Goal: Task Accomplishment & Management: Complete application form

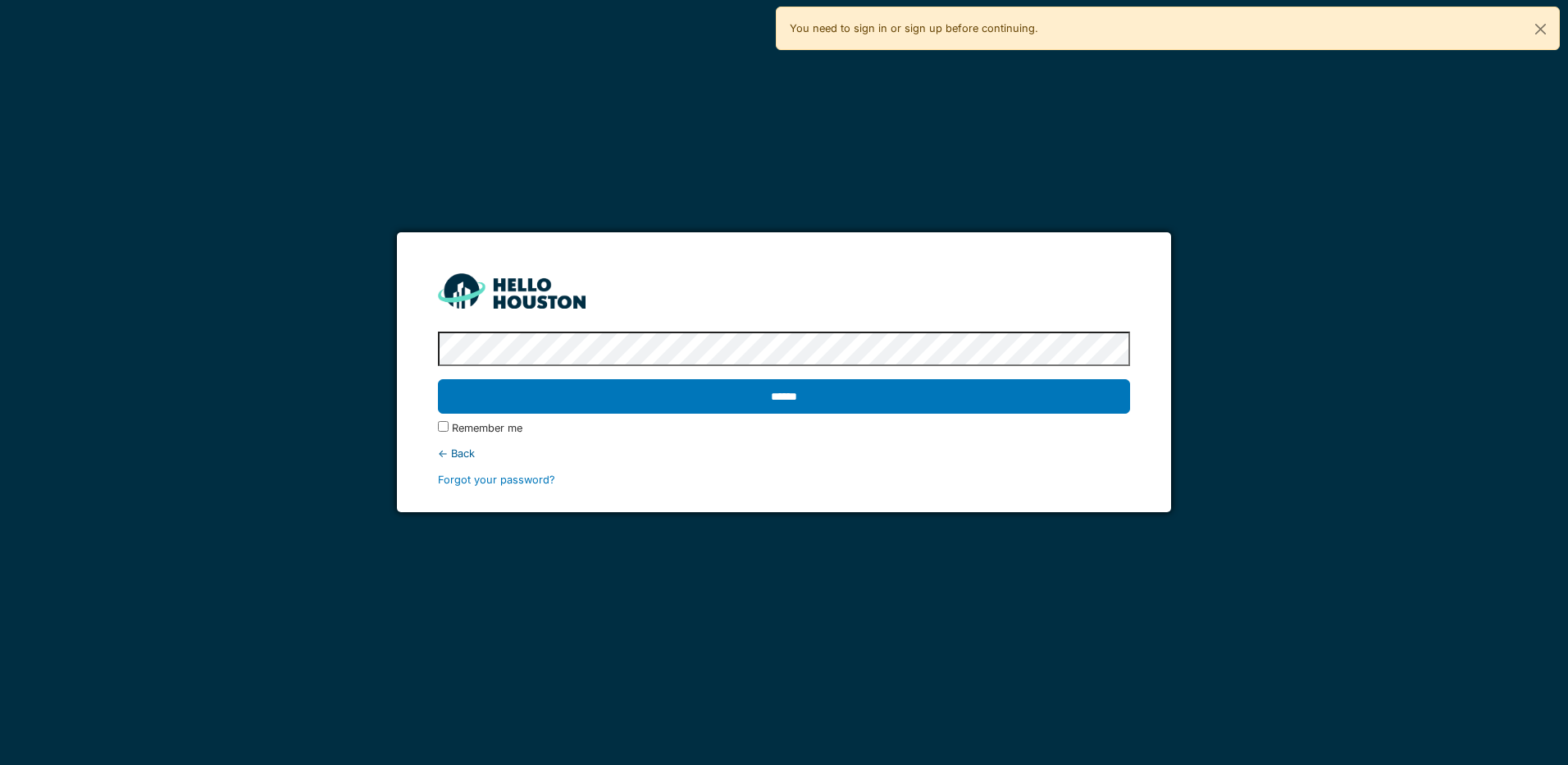
click at [438, 379] on input "******" at bounding box center [783, 396] width 691 height 35
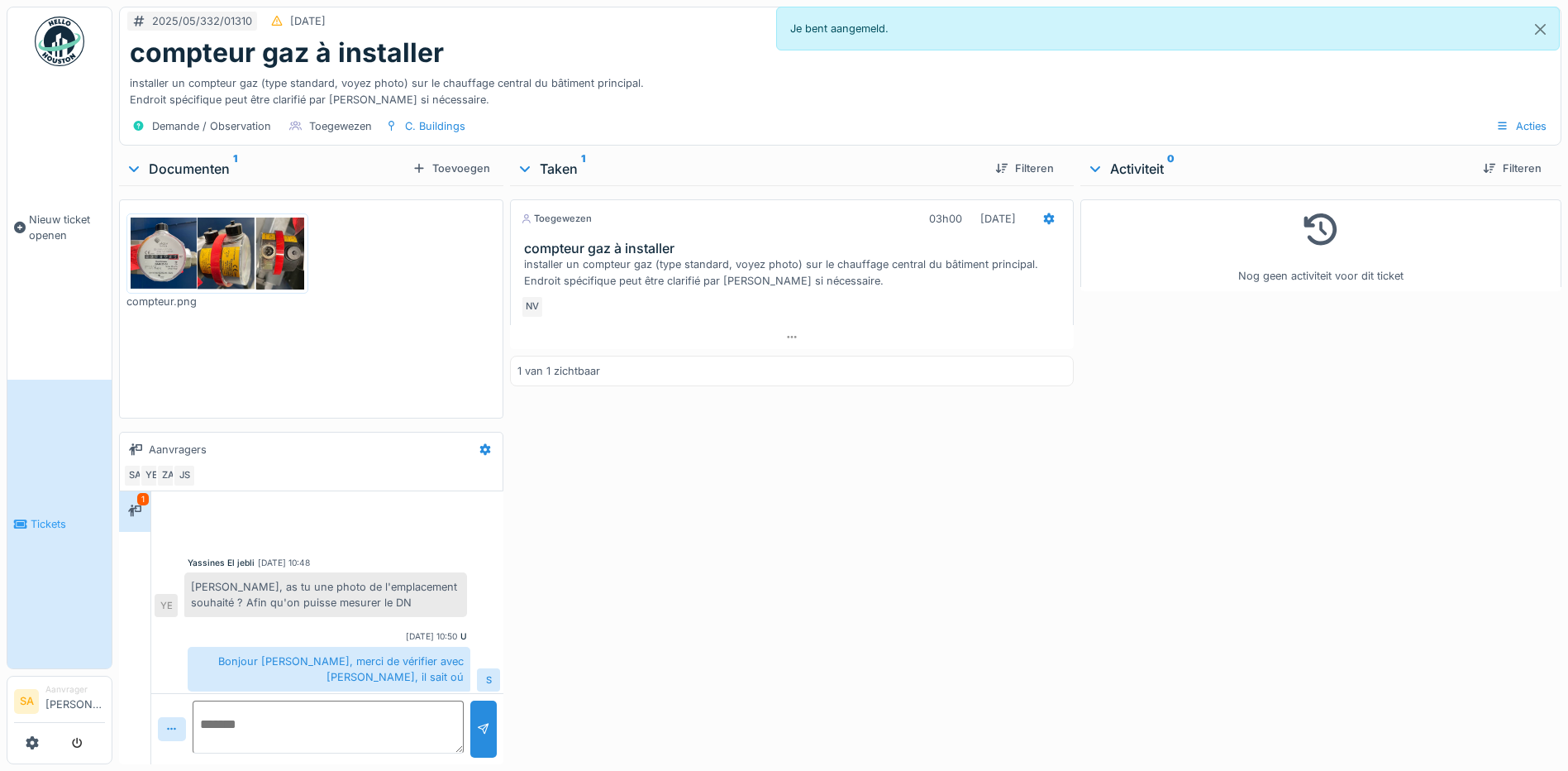
scroll to position [271, 0]
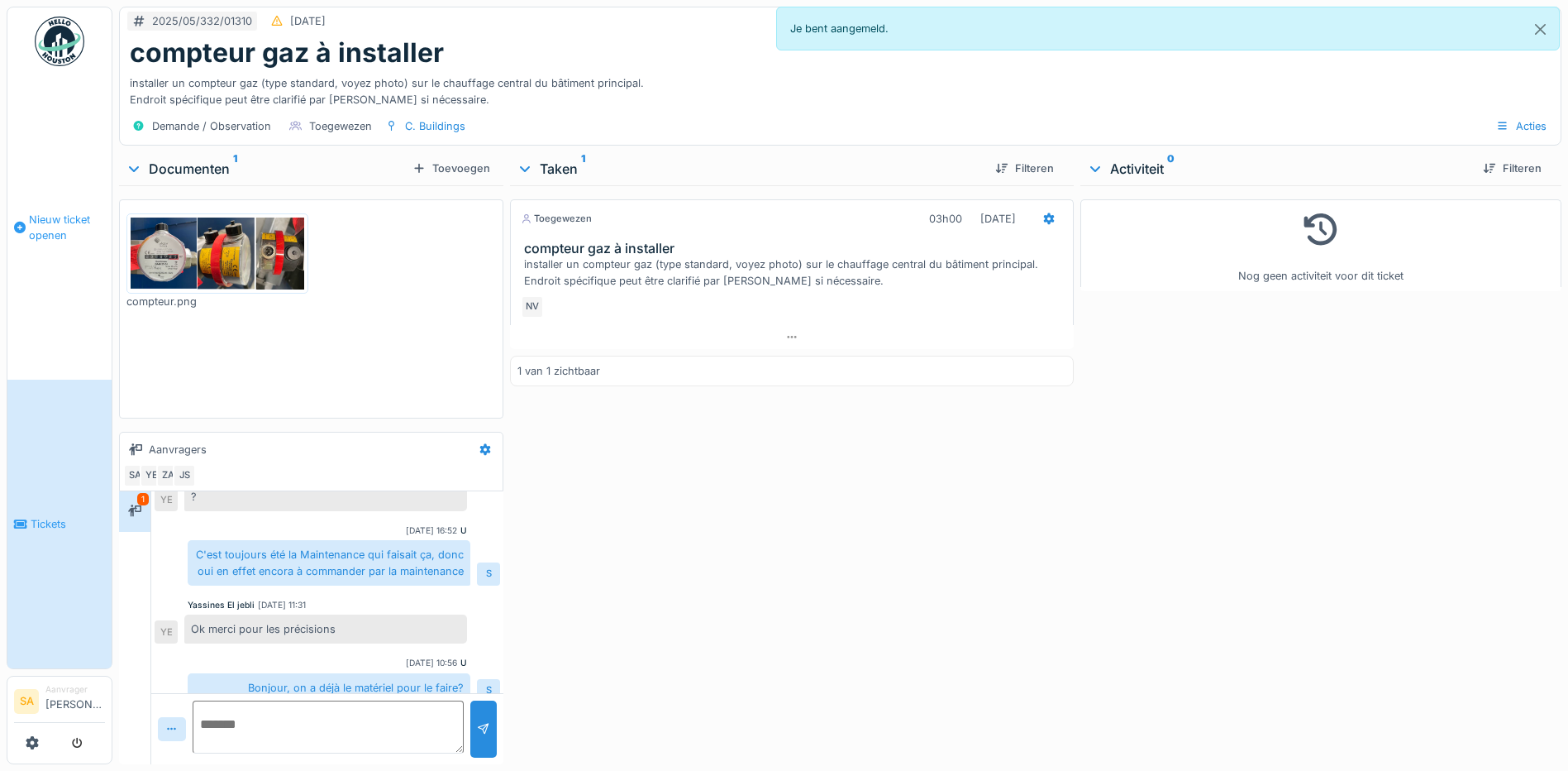
click at [68, 286] on link "Nieuw ticket openen" at bounding box center [60, 227] width 104 height 304
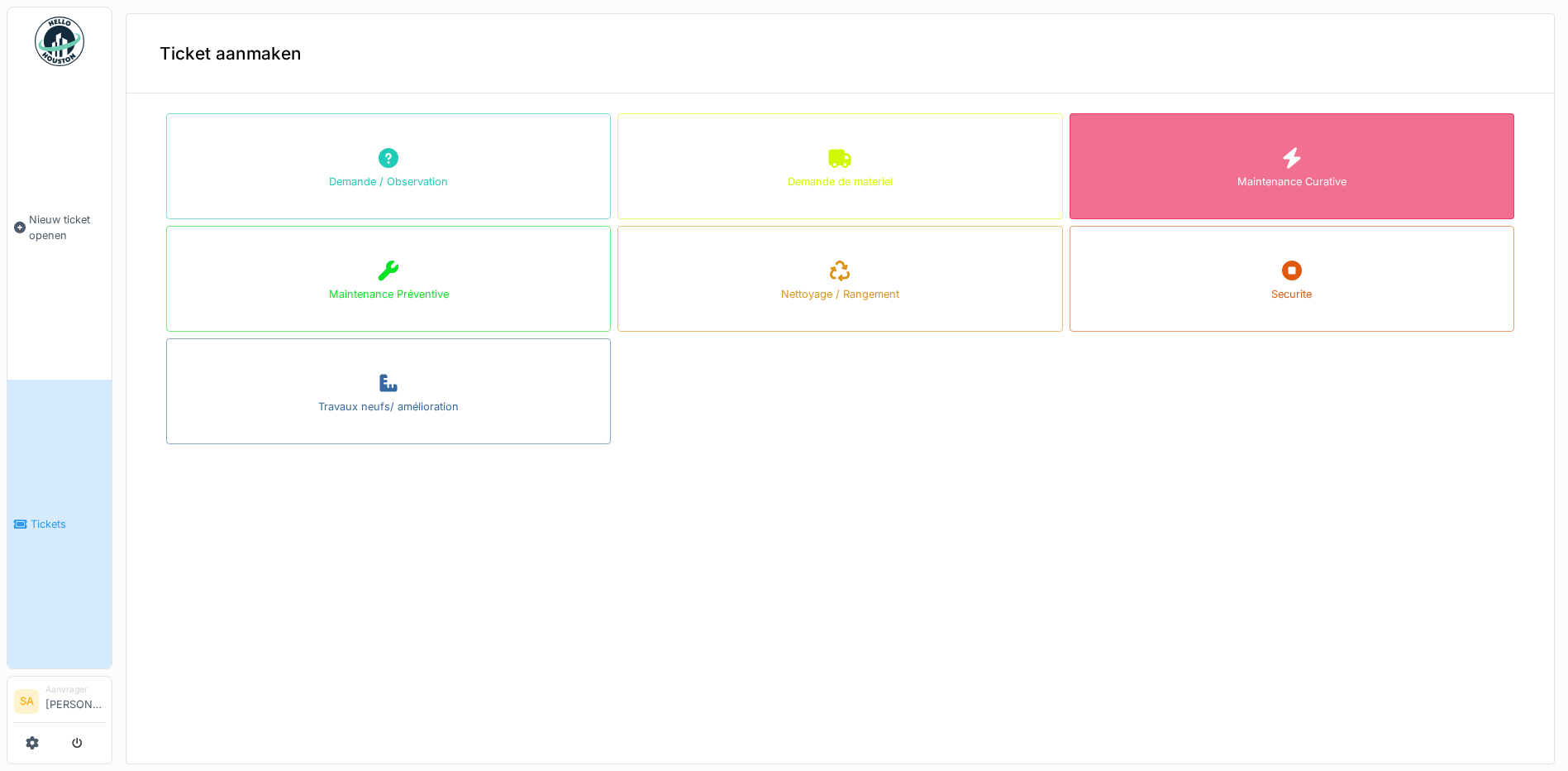
click at [1277, 193] on div "Maintenance Curative" at bounding box center [1291, 166] width 445 height 106
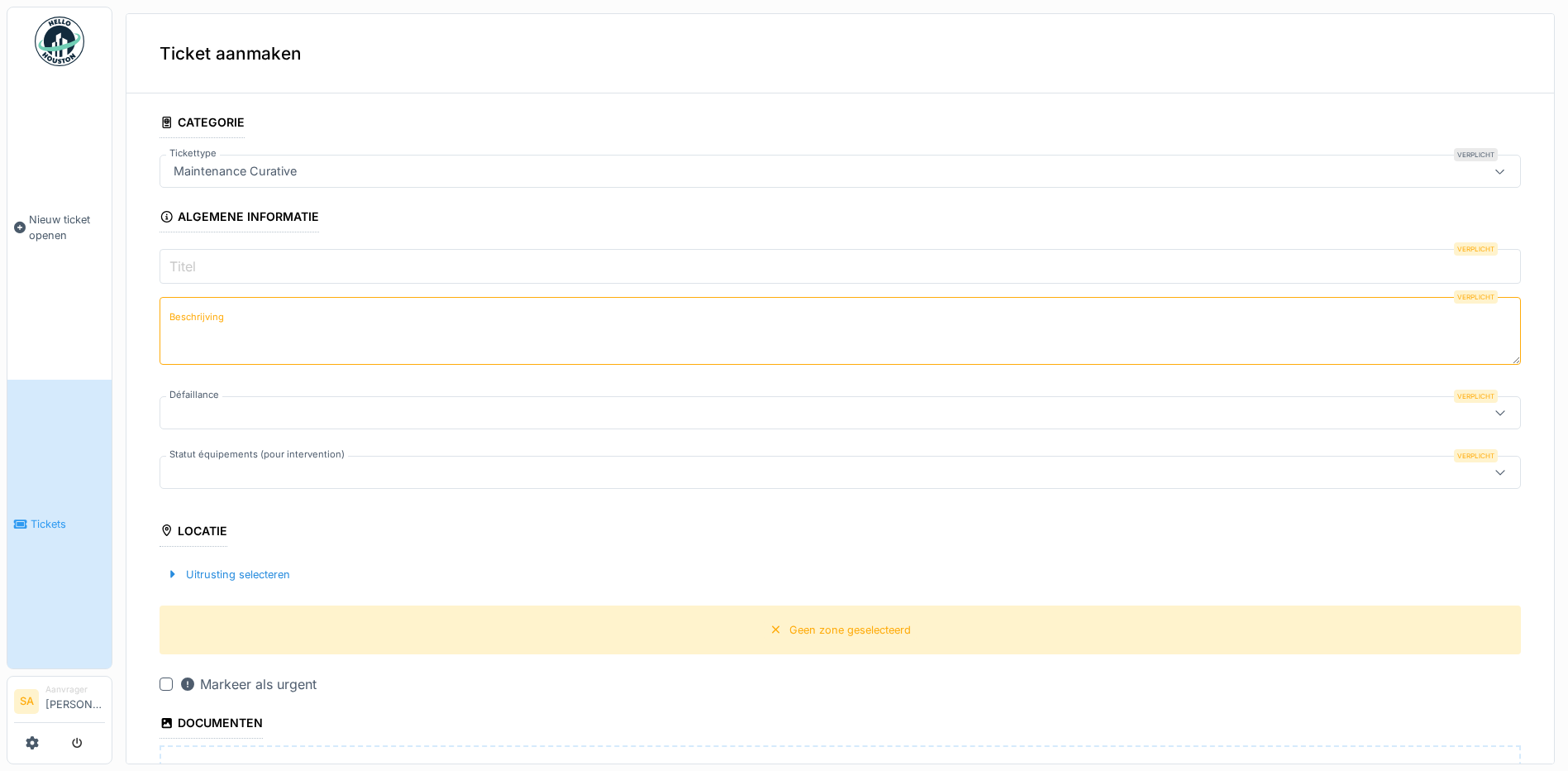
click at [306, 421] on div at bounding box center [767, 412] width 1198 height 18
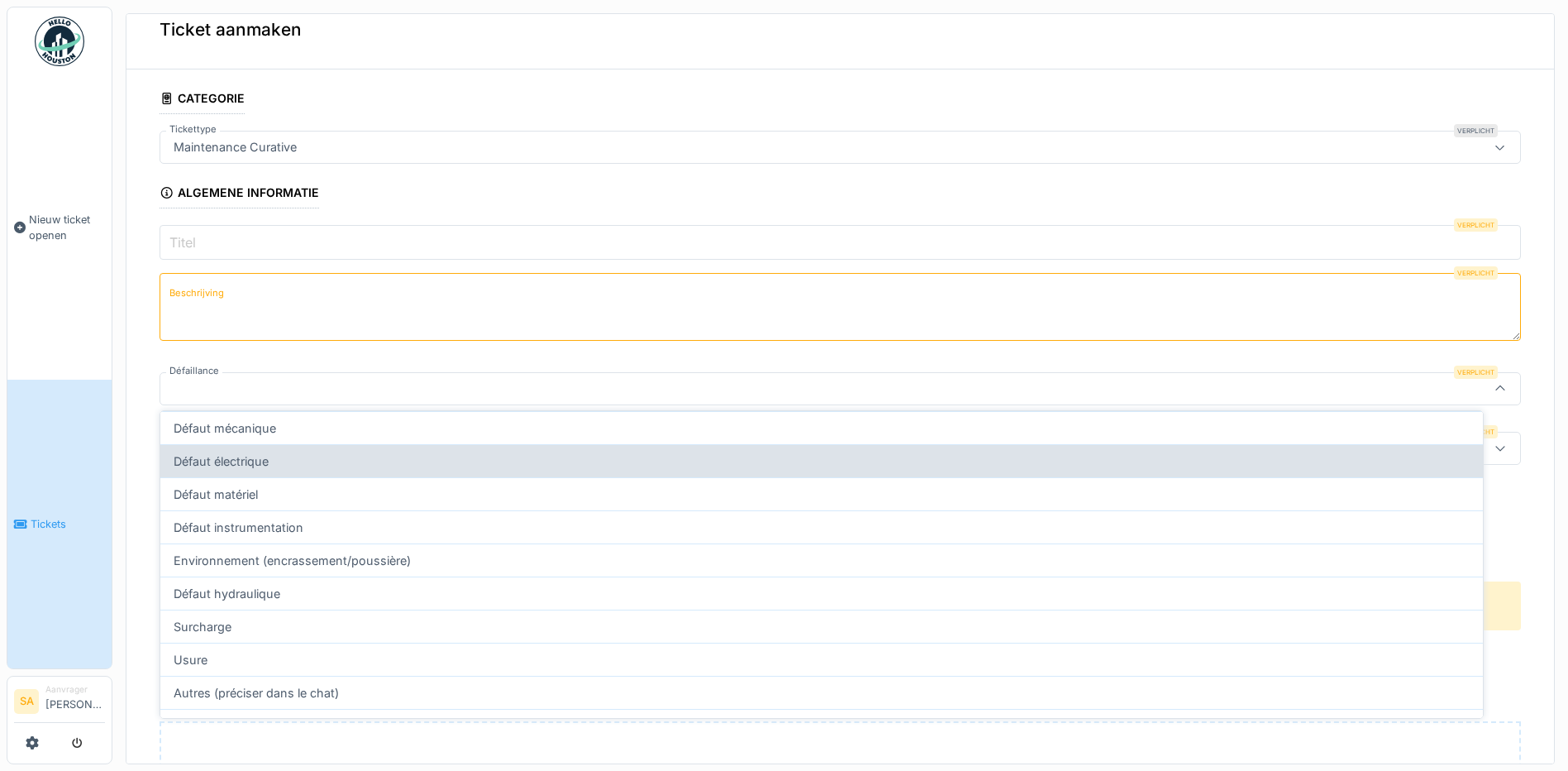
click at [340, 449] on div "Défaut électrique" at bounding box center [822, 460] width 1323 height 33
type input "**********"
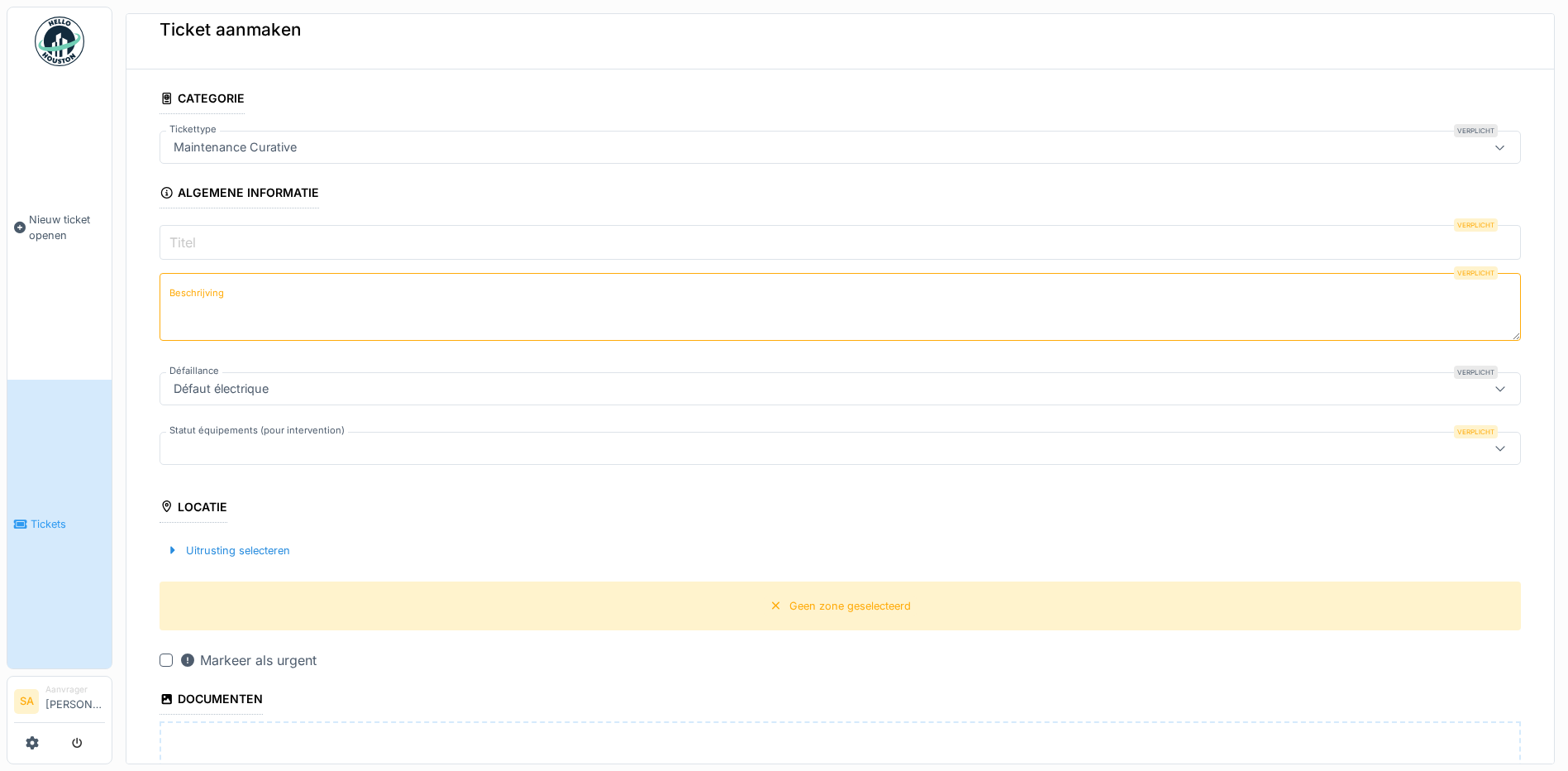
click at [399, 441] on div at bounding box center [767, 447] width 1198 height 18
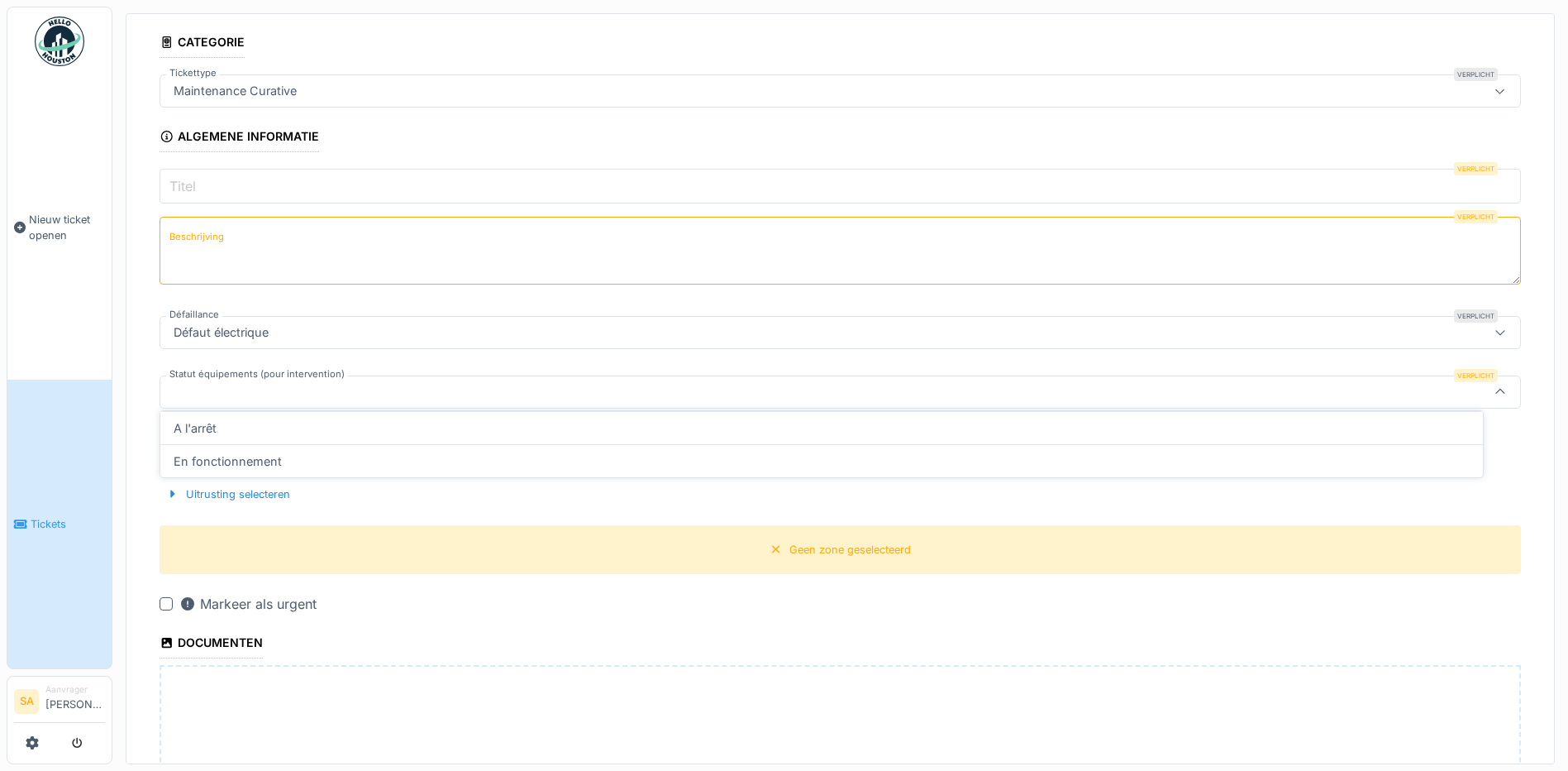
scroll to position [84, 0]
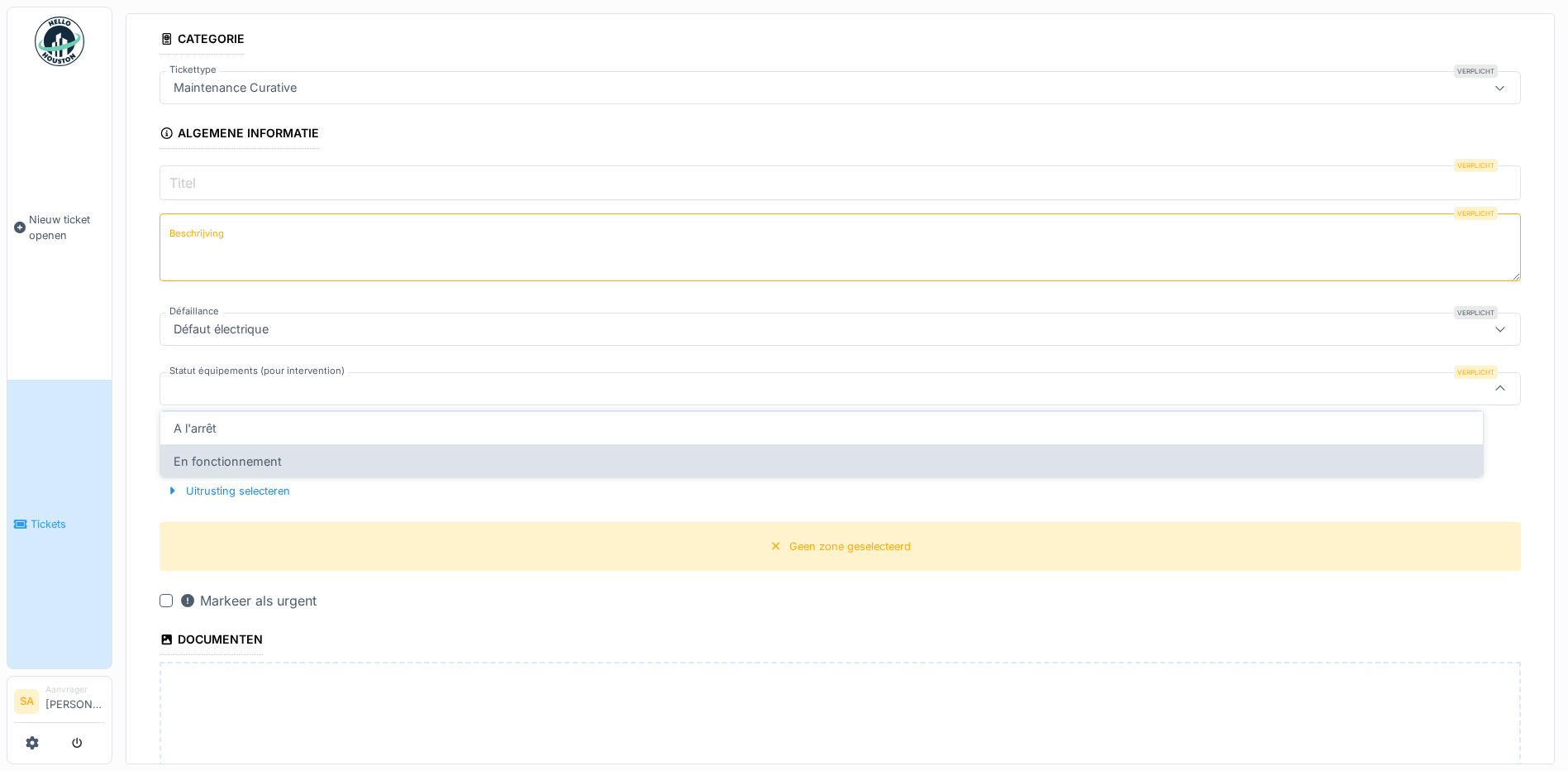
click at [318, 455] on div "En fonctionnement" at bounding box center [822, 460] width 1323 height 33
type input "**********"
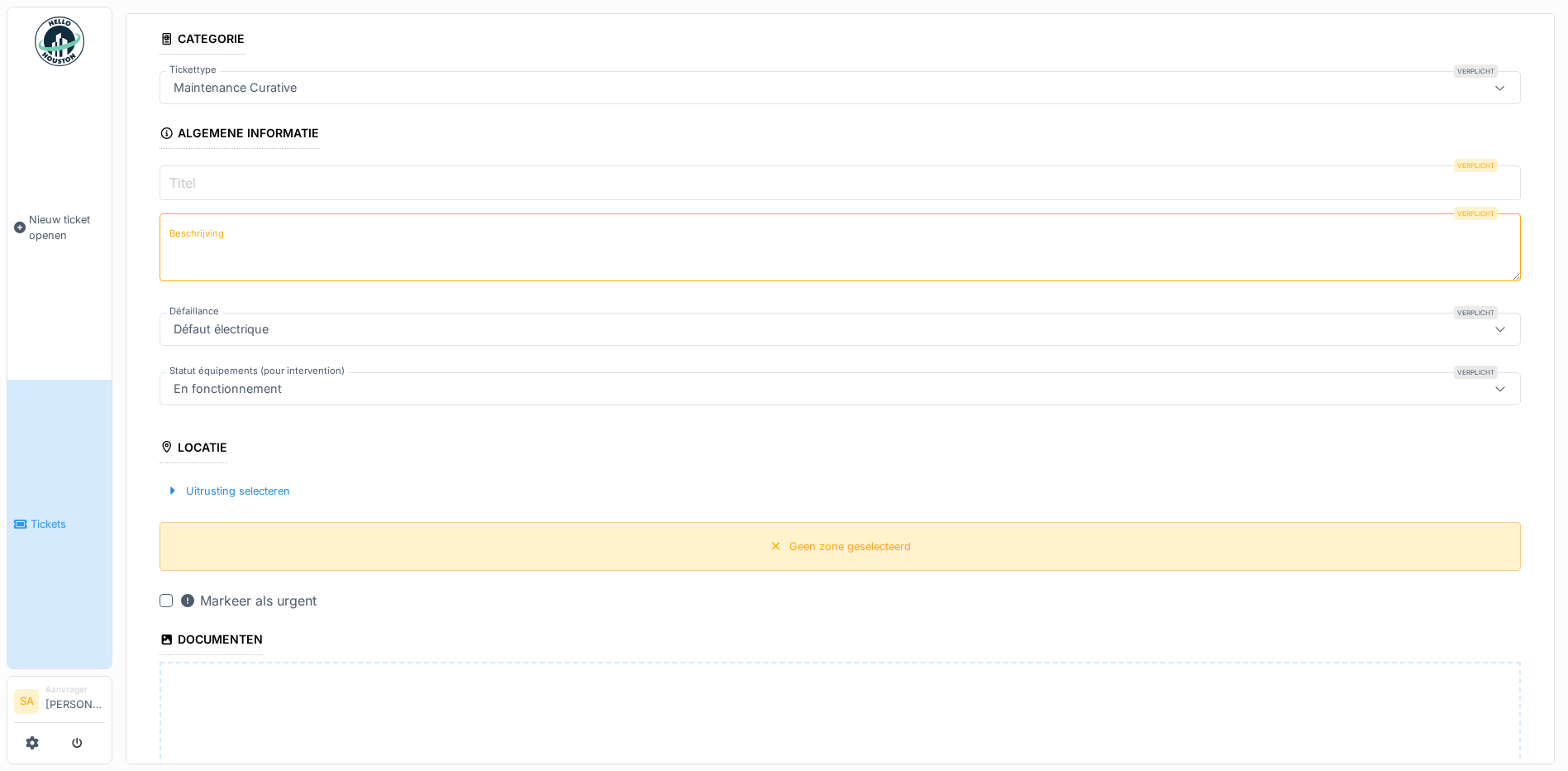
scroll to position [187, 0]
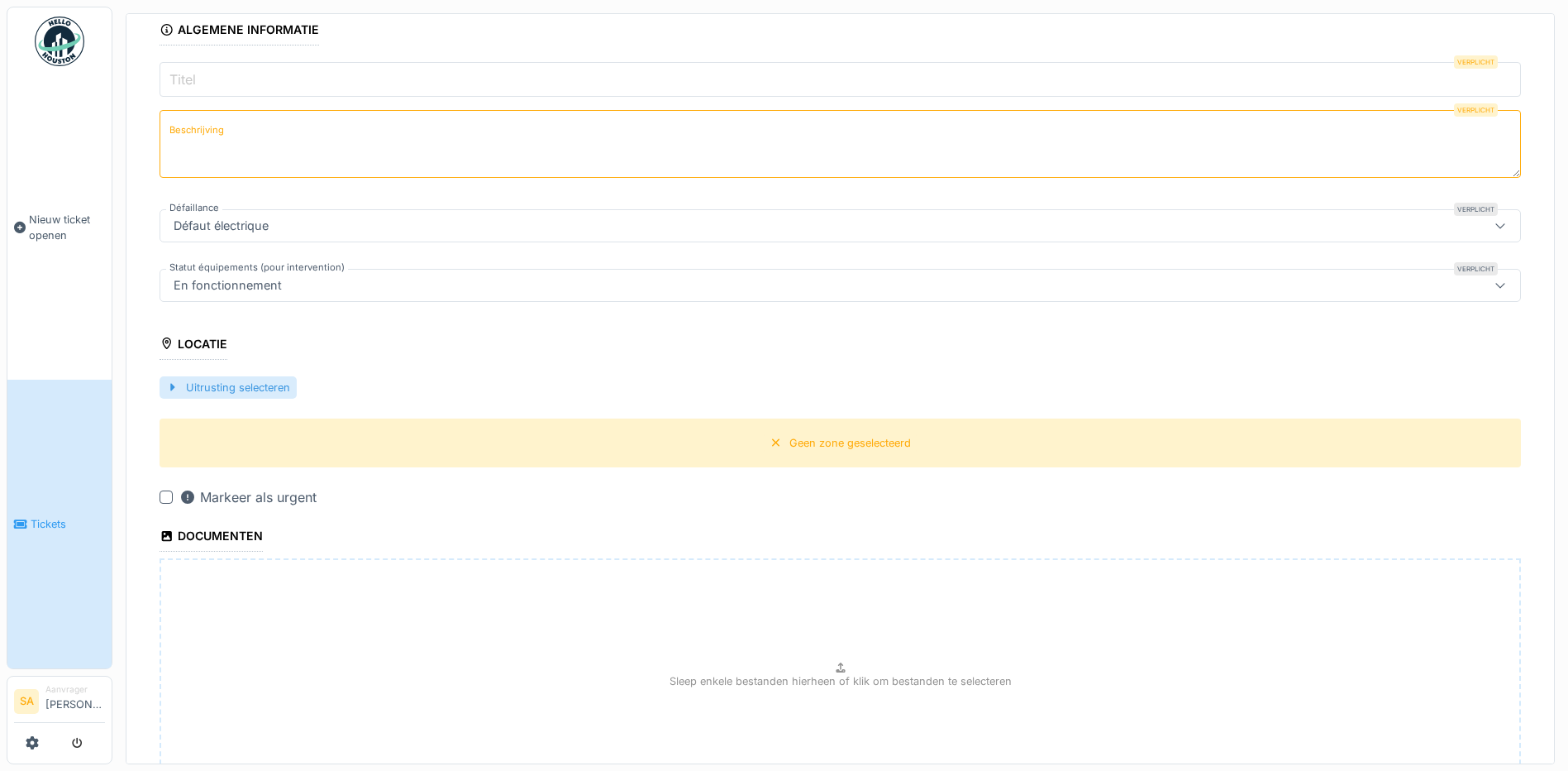
click at [211, 377] on div "Uitrusting selecteren" at bounding box center [228, 388] width 137 height 22
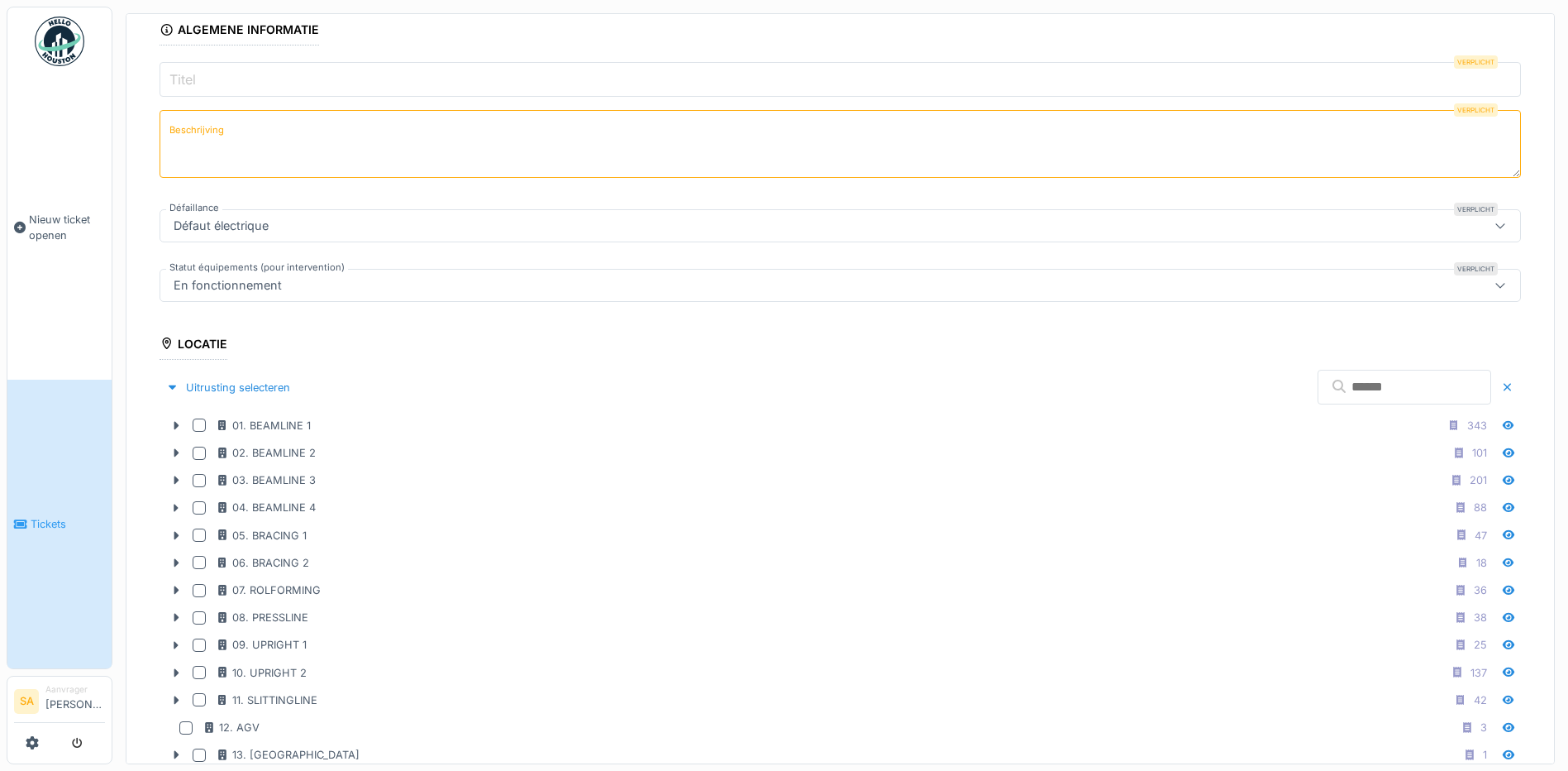
scroll to position [296, 0]
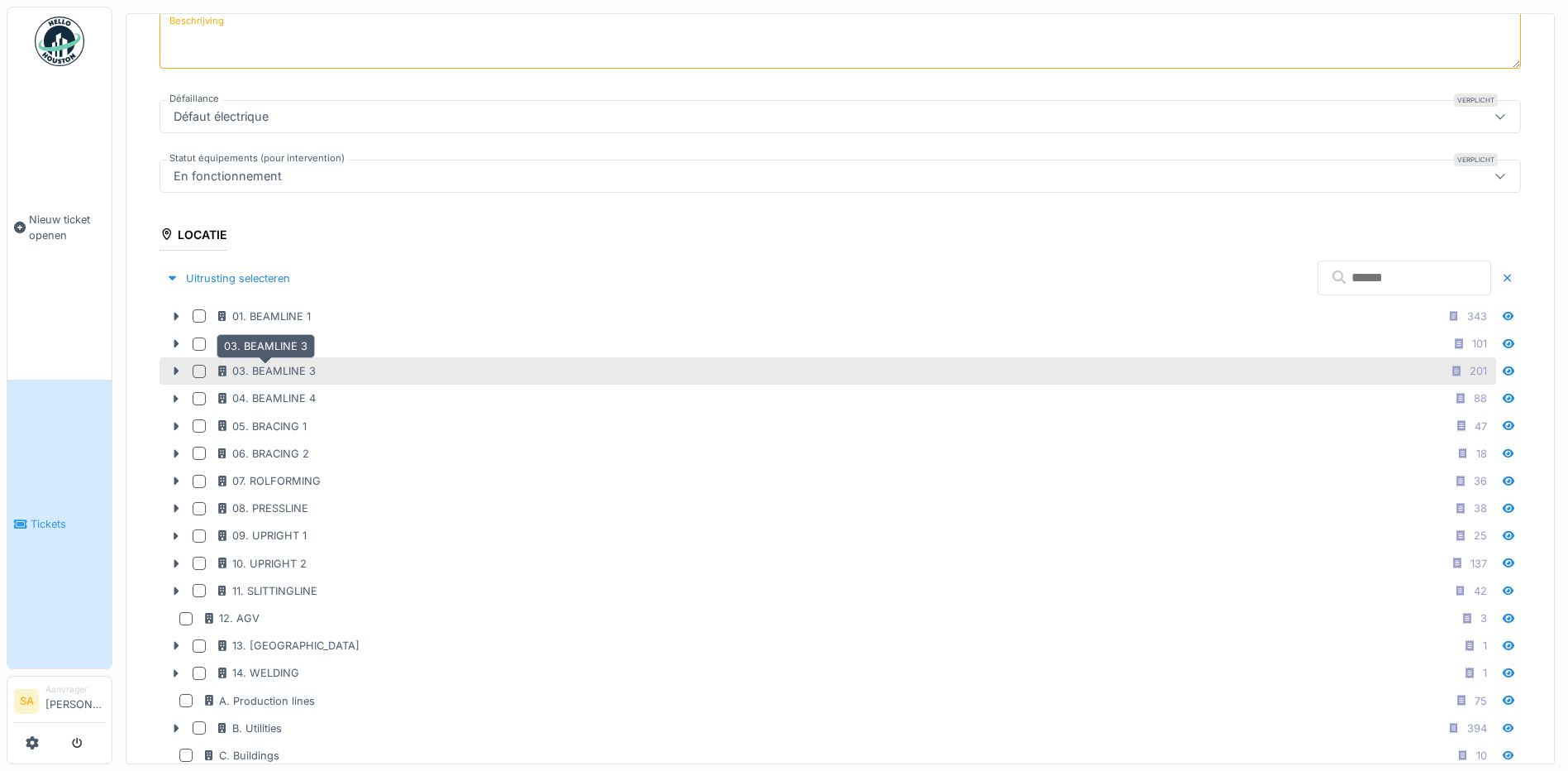
drag, startPoint x: 260, startPoint y: 370, endPoint x: 282, endPoint y: 373, distance: 22.2
click at [282, 373] on div "03. BEAMLINE 3" at bounding box center [265, 371] width 100 height 15
click at [166, 369] on div at bounding box center [176, 371] width 26 height 17
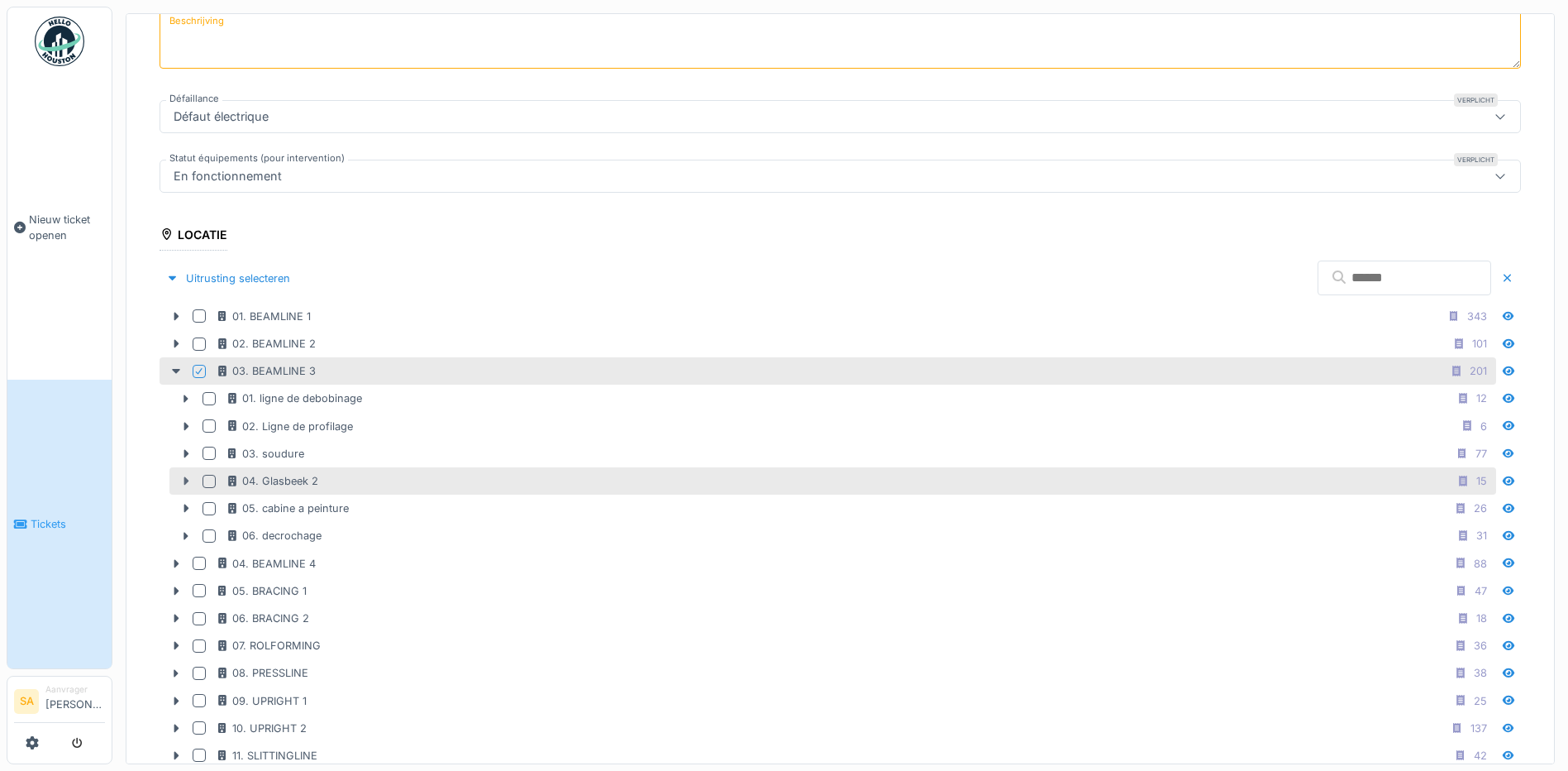
click at [186, 476] on icon at bounding box center [185, 481] width 13 height 11
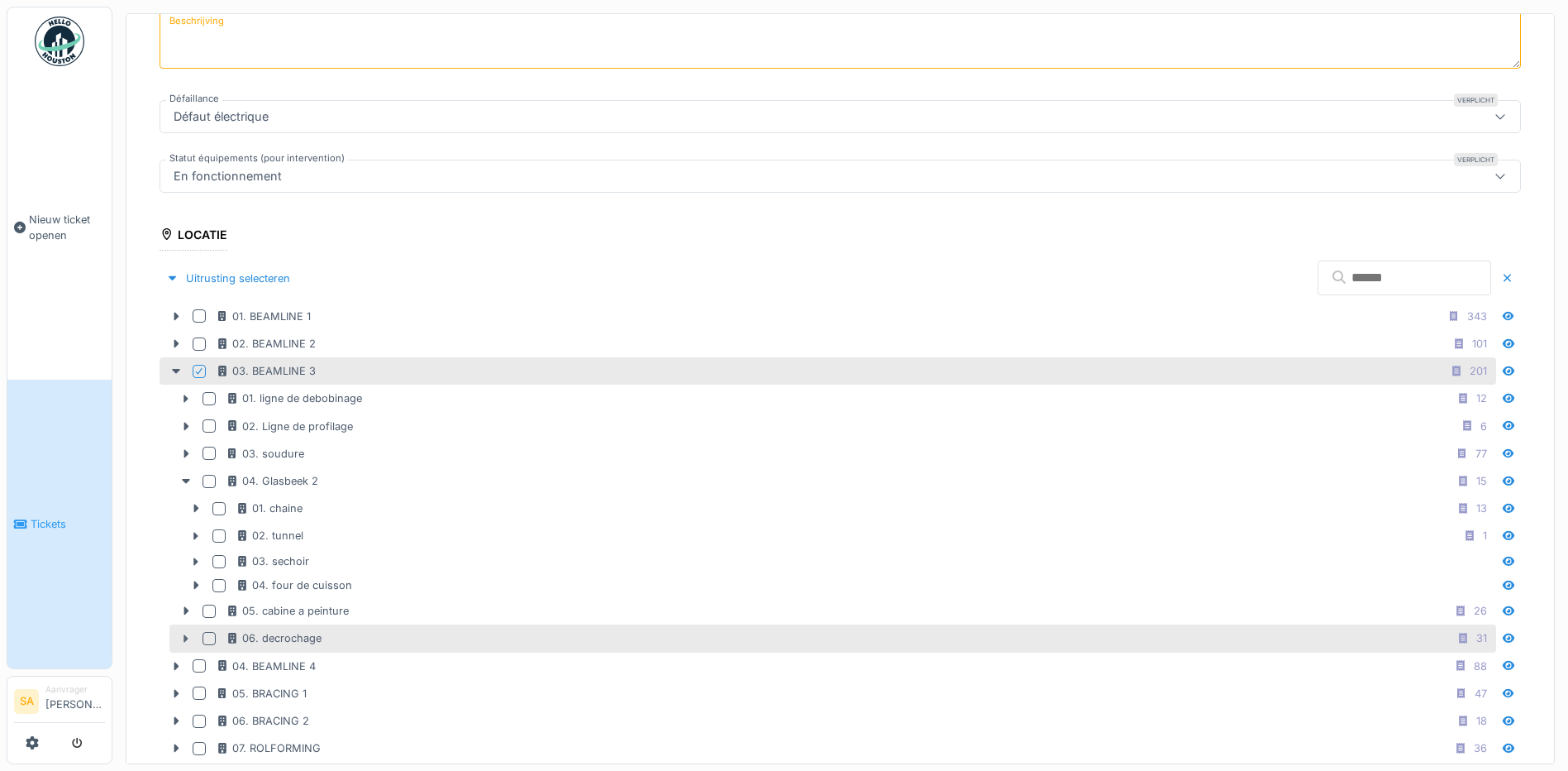
click at [187, 634] on icon at bounding box center [187, 639] width 5 height 9
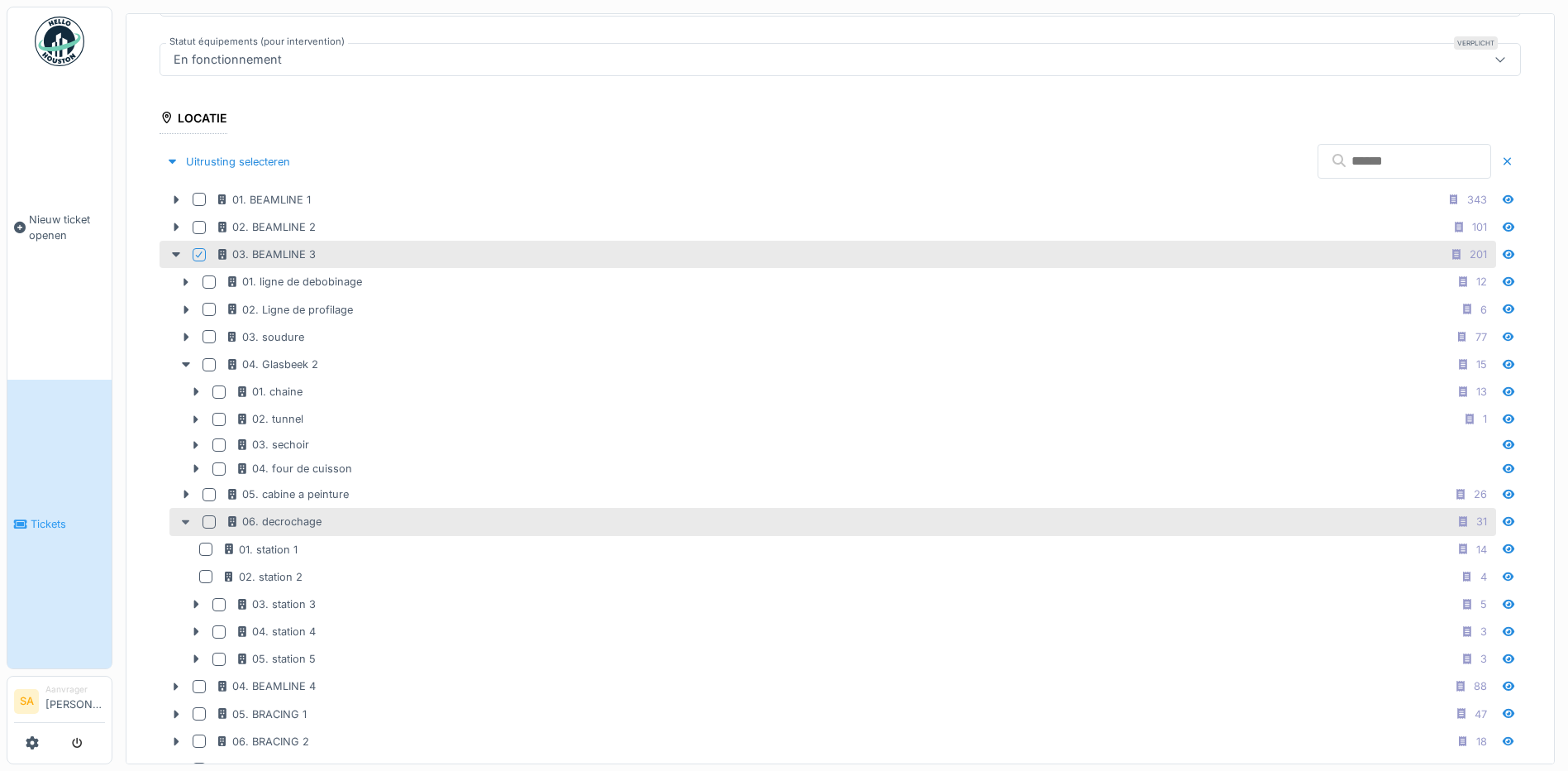
scroll to position [412, 0]
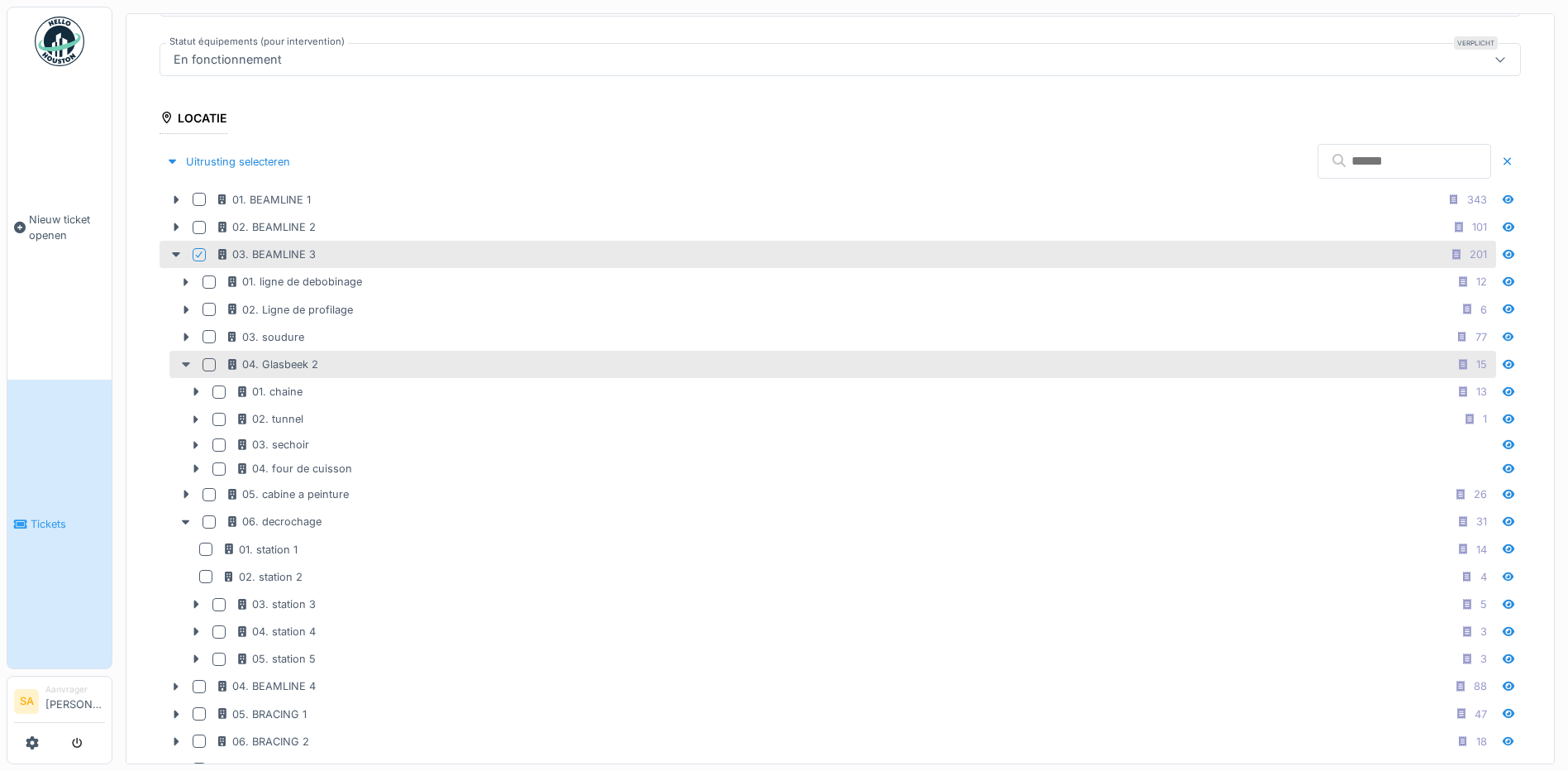
click at [184, 365] on icon at bounding box center [185, 364] width 13 height 11
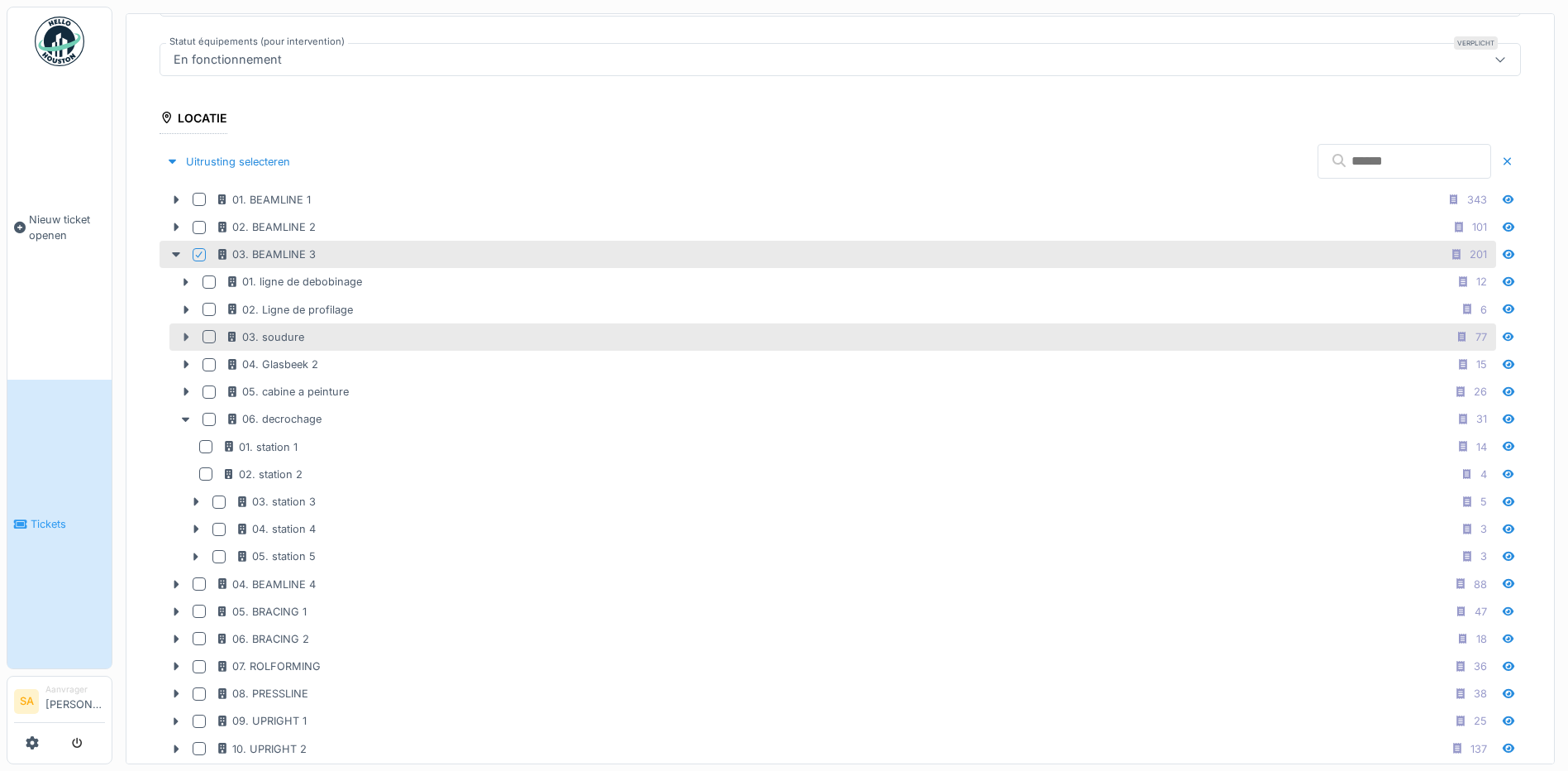
click at [182, 339] on div at bounding box center [185, 337] width 26 height 17
click at [182, 331] on icon at bounding box center [185, 336] width 13 height 11
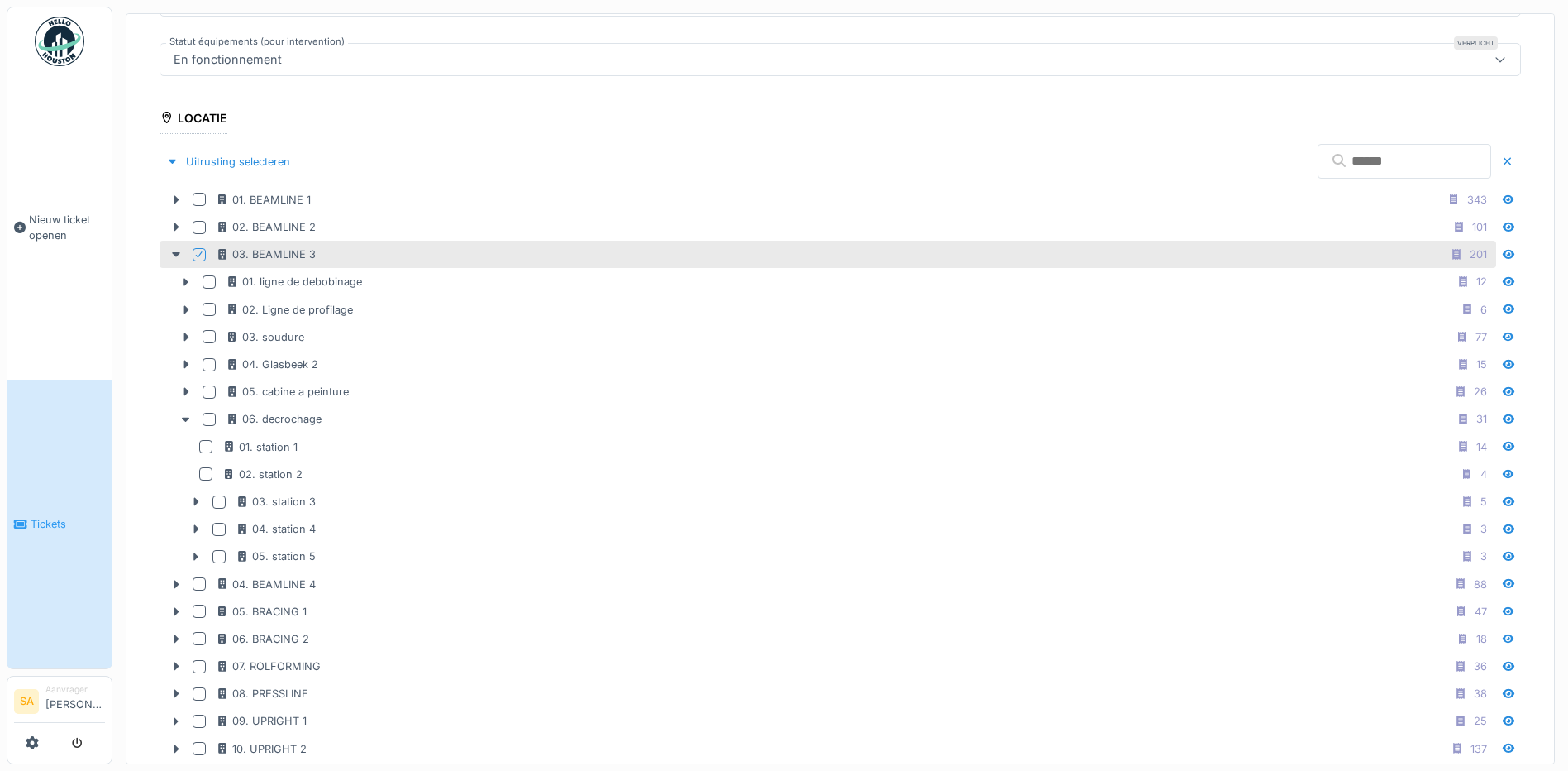
click at [198, 251] on icon at bounding box center [200, 254] width 10 height 9
click at [169, 247] on div at bounding box center [176, 254] width 26 height 17
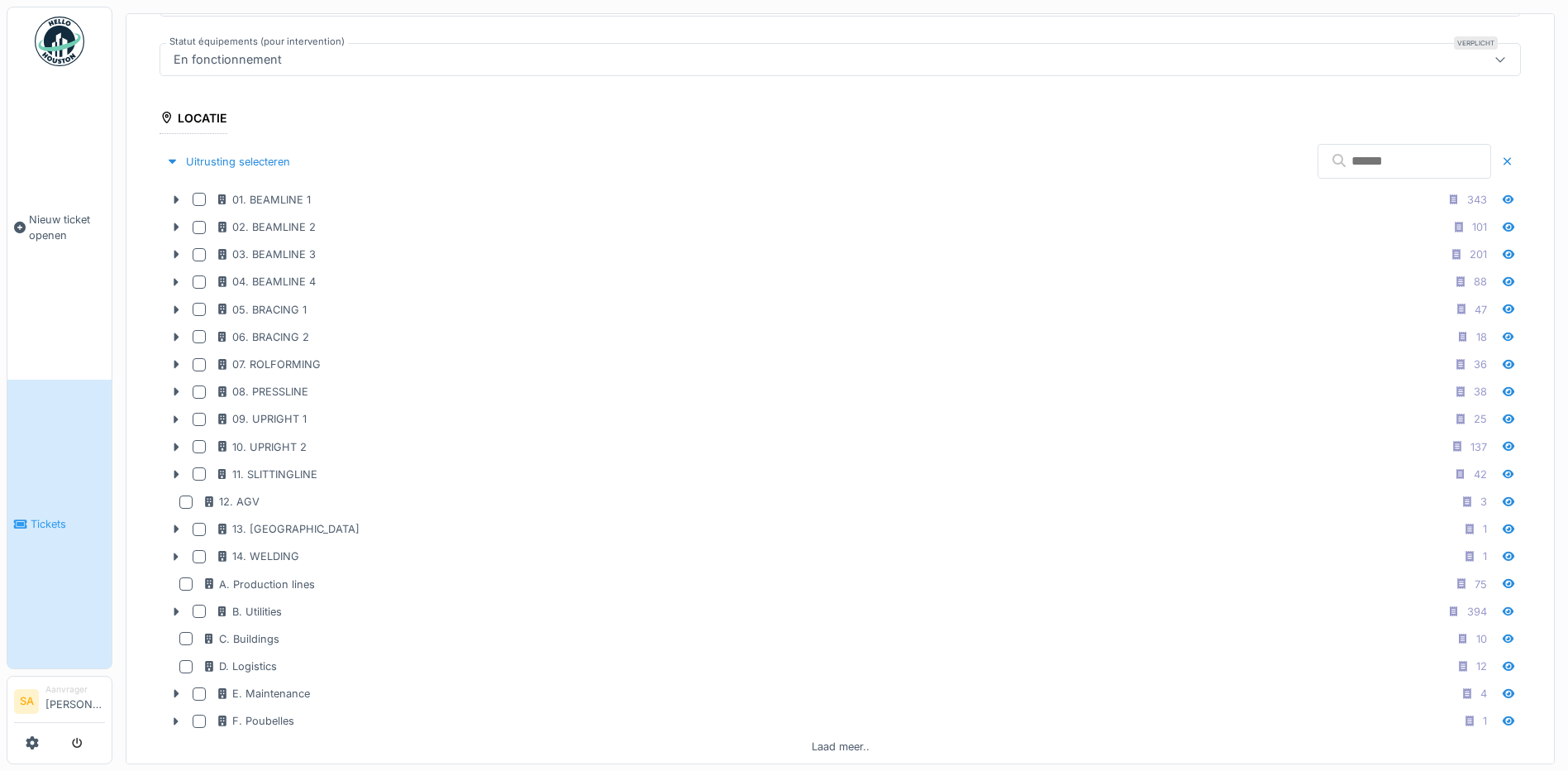
click at [1326, 166] on input "text" at bounding box center [1404, 161] width 173 height 35
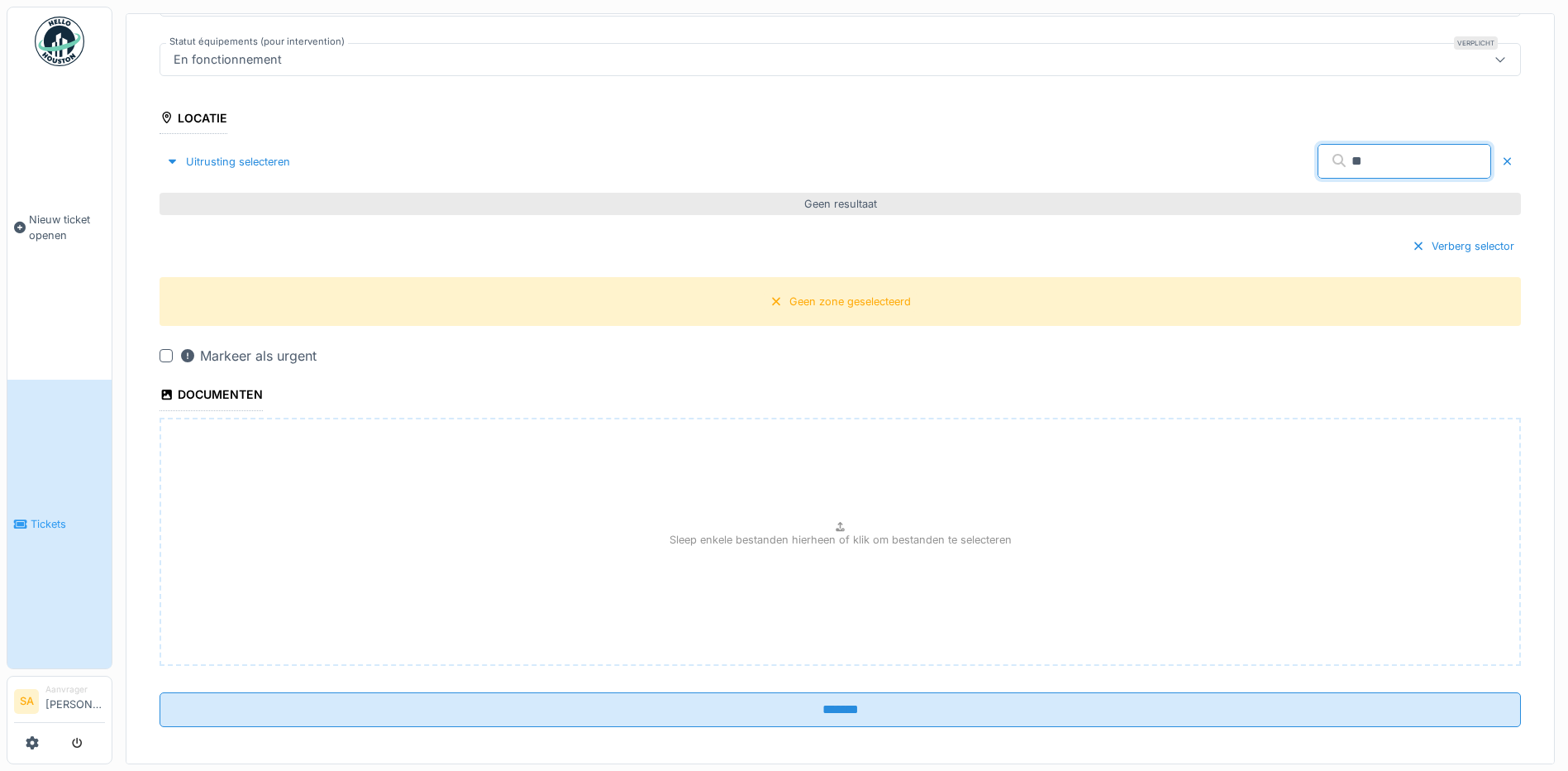
scroll to position [409, 0]
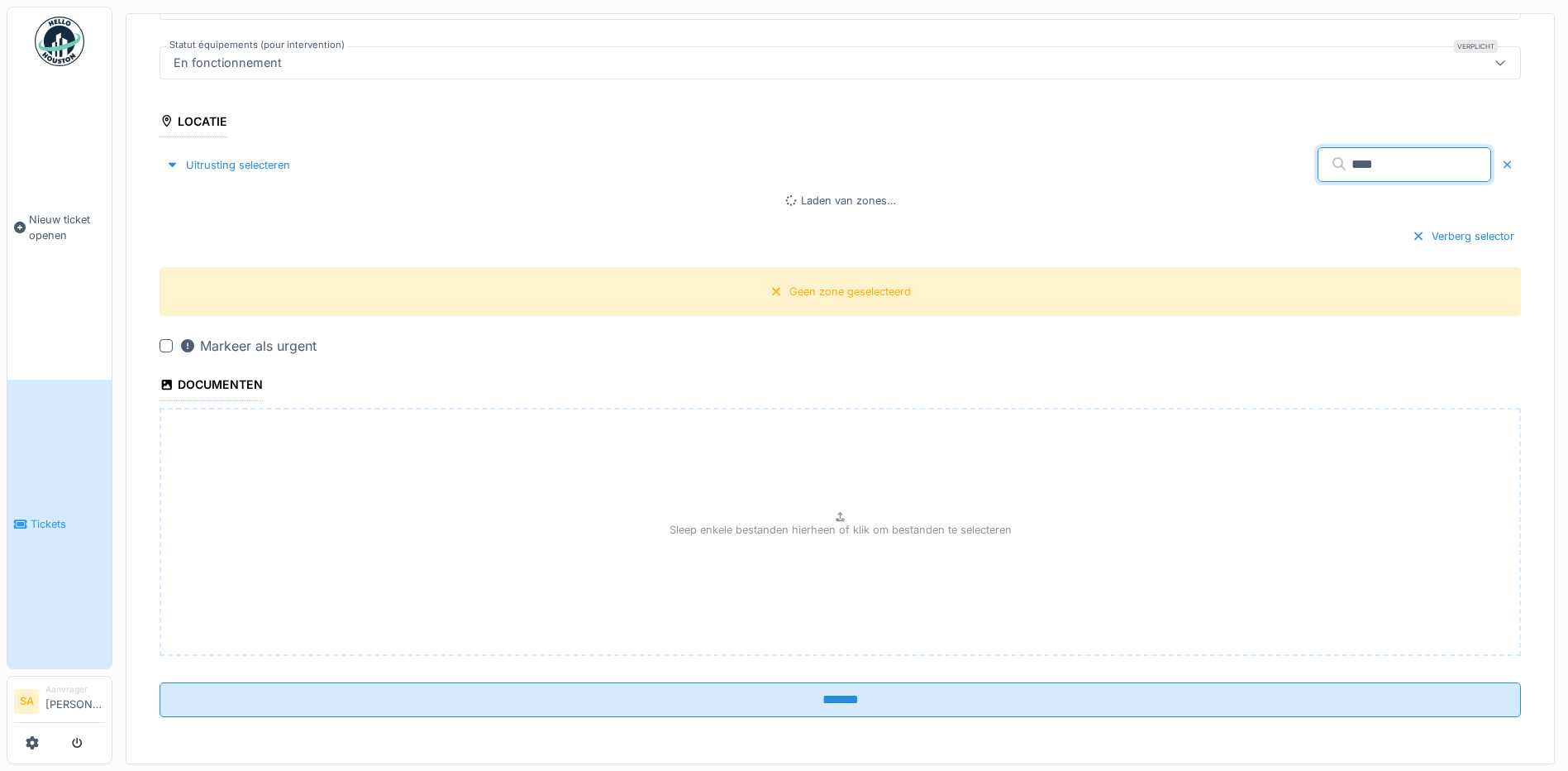
type input "*****"
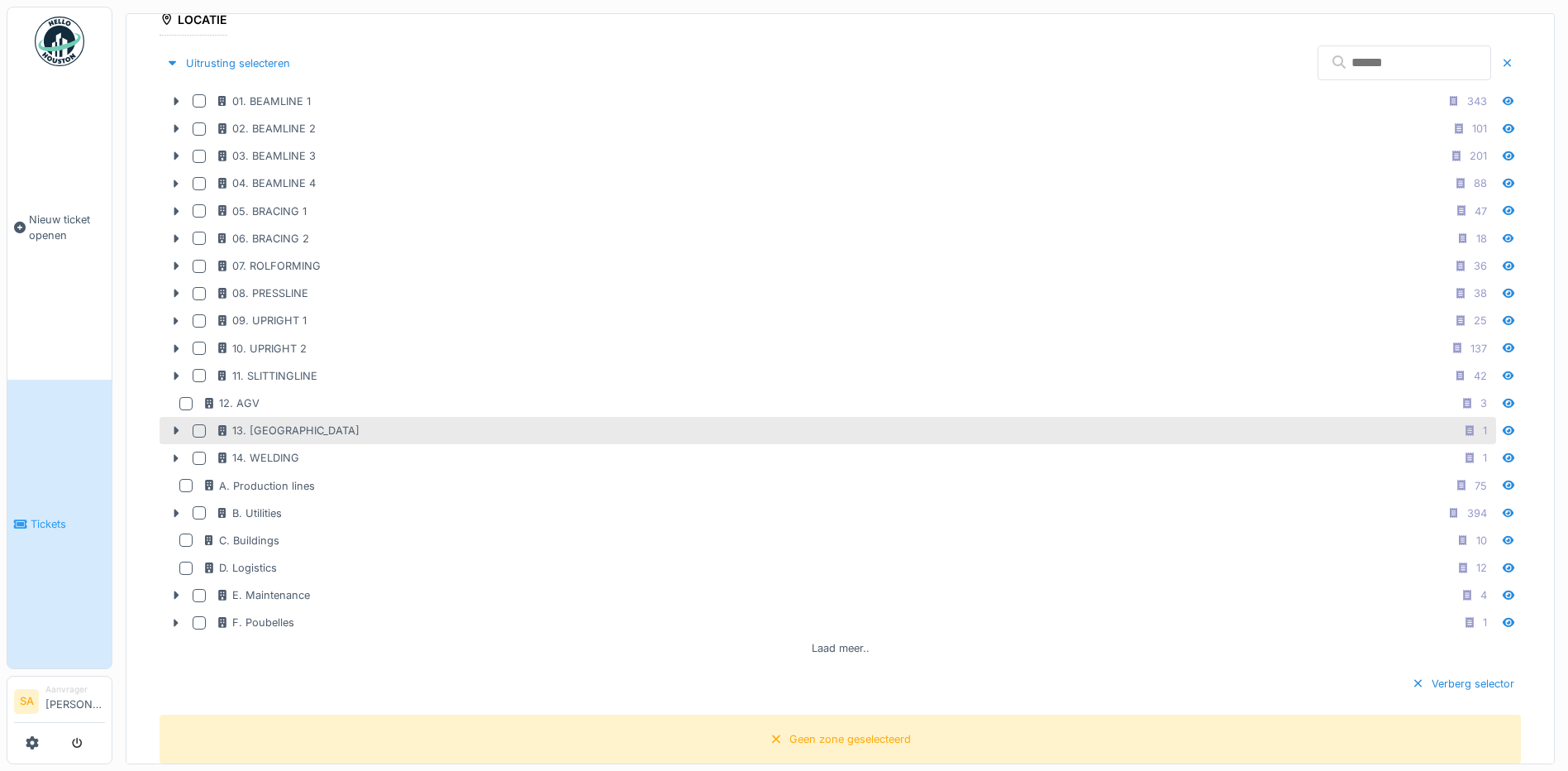
scroll to position [512, 0]
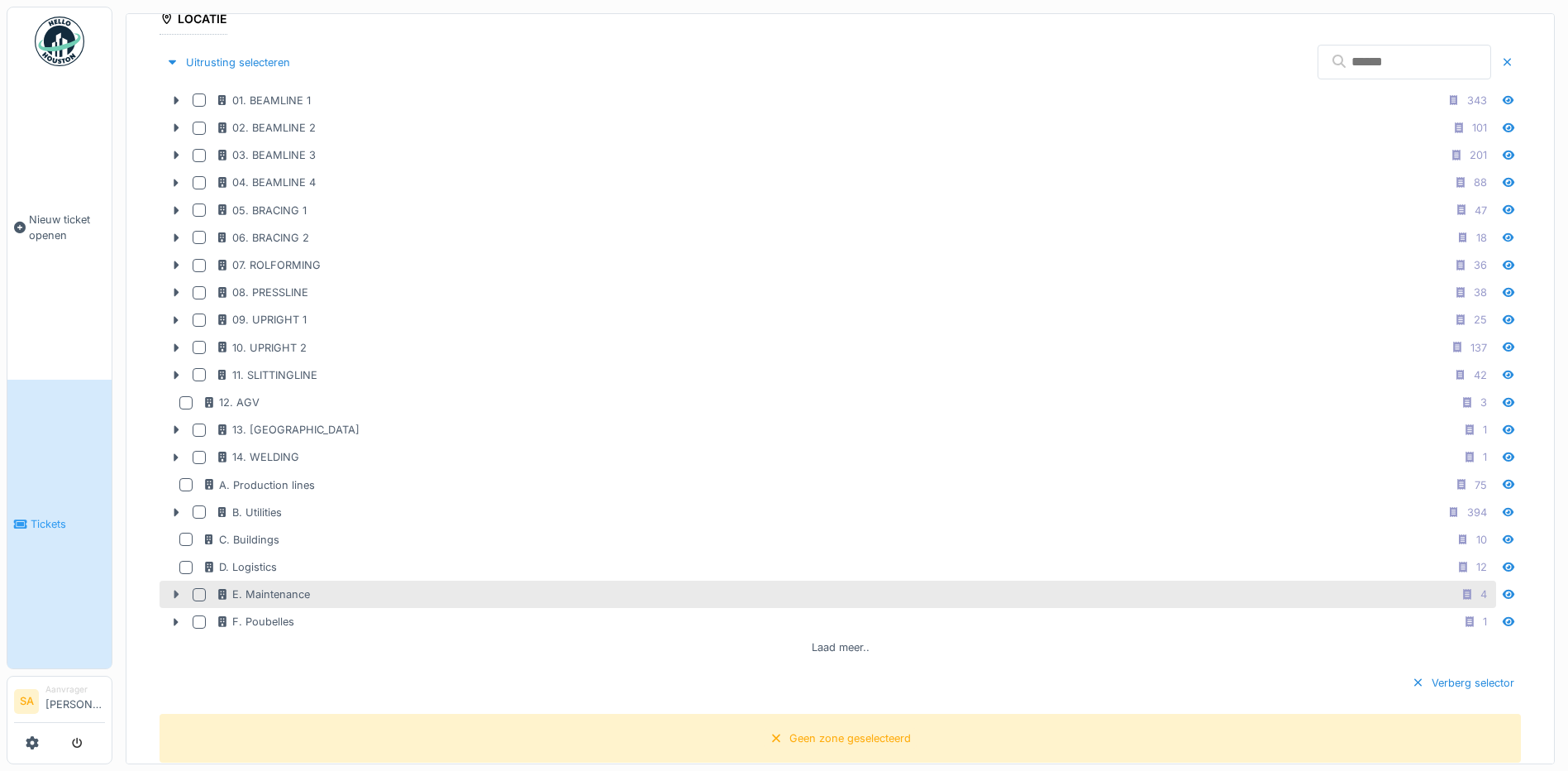
click at [170, 599] on div at bounding box center [176, 594] width 26 height 17
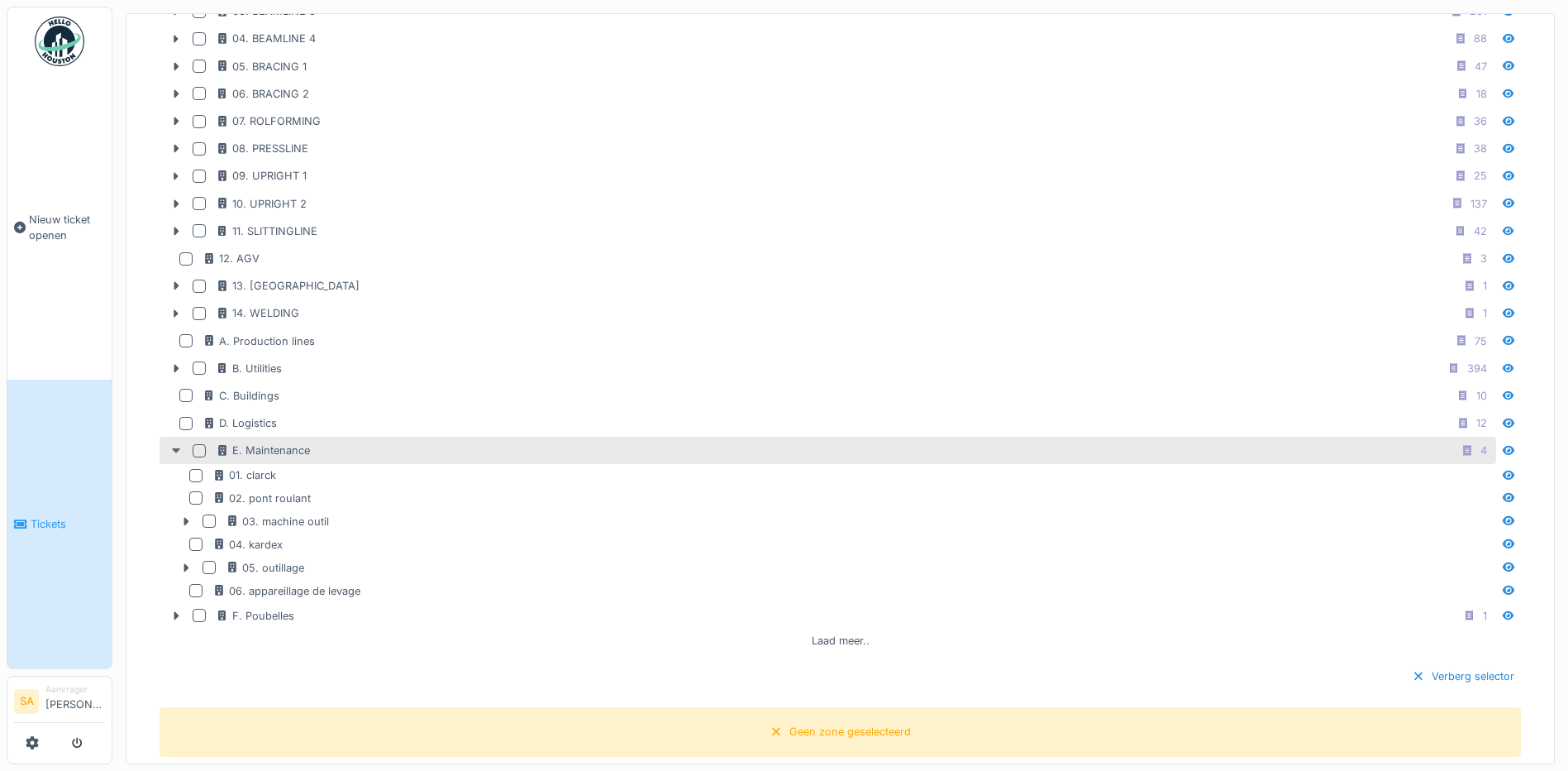
scroll to position [657, 0]
click at [171, 445] on icon at bounding box center [176, 449] width 13 height 11
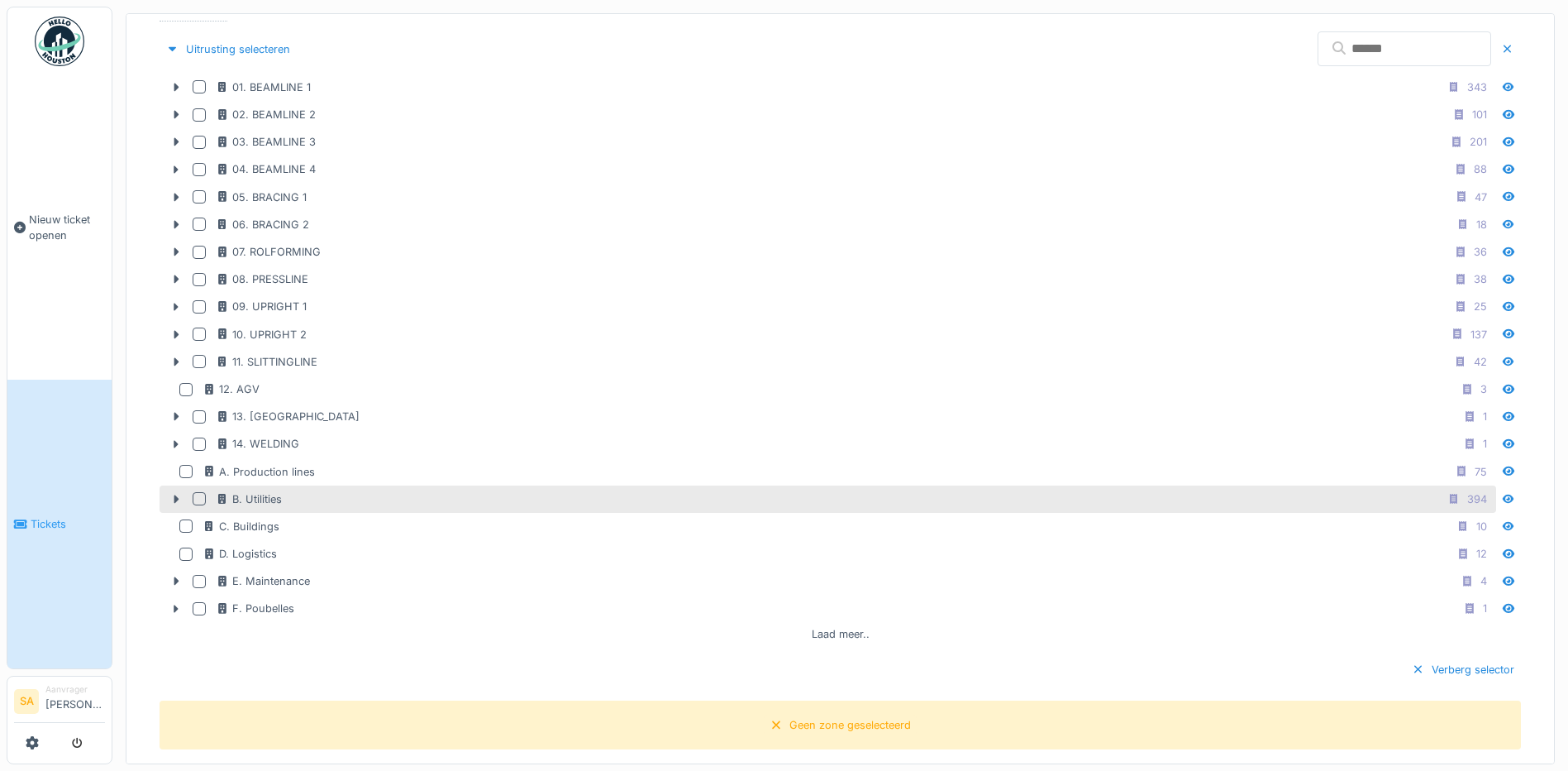
scroll to position [512, 0]
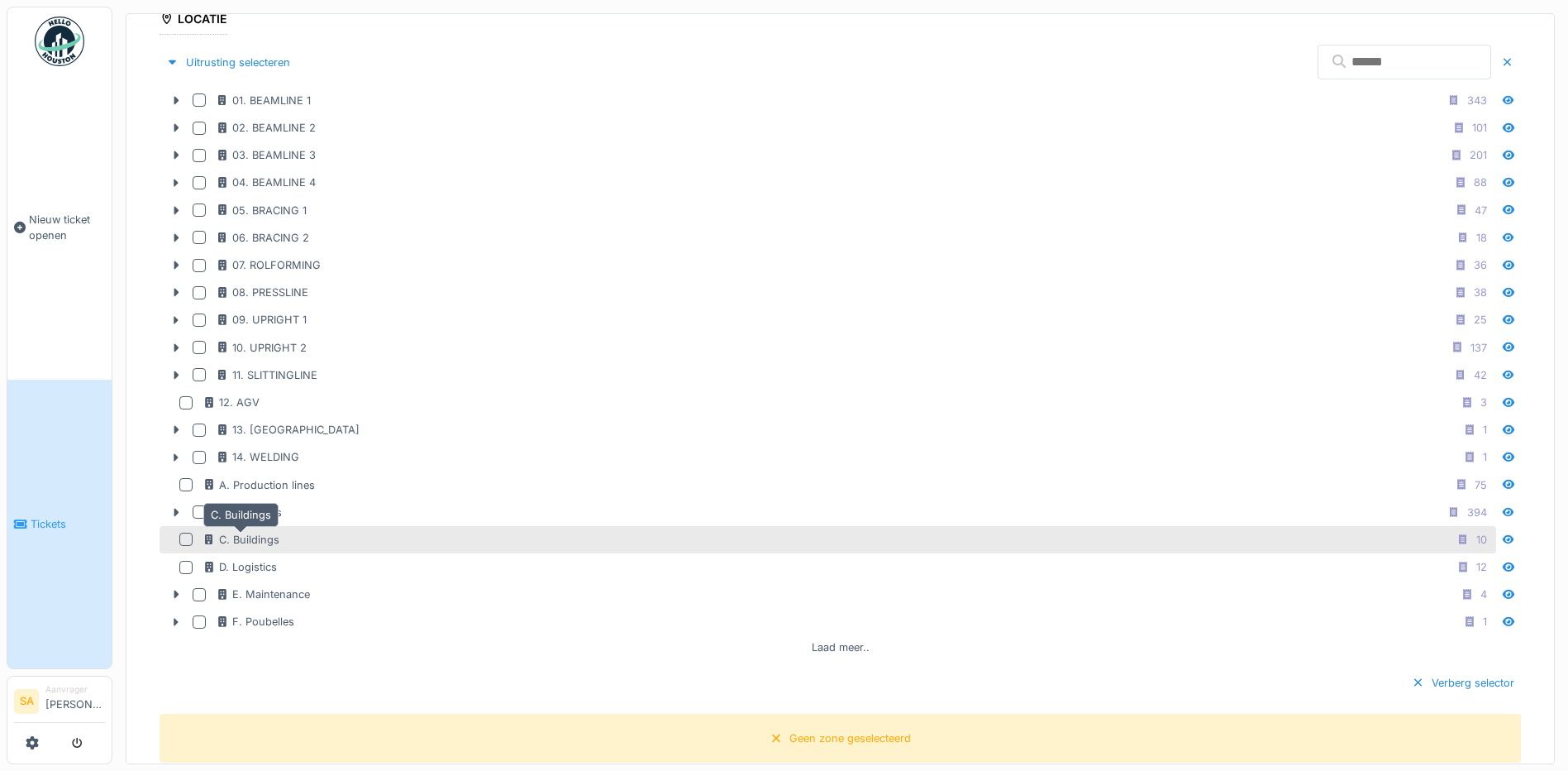
click at [225, 540] on div "C. Buildings" at bounding box center [241, 540] width 77 height 15
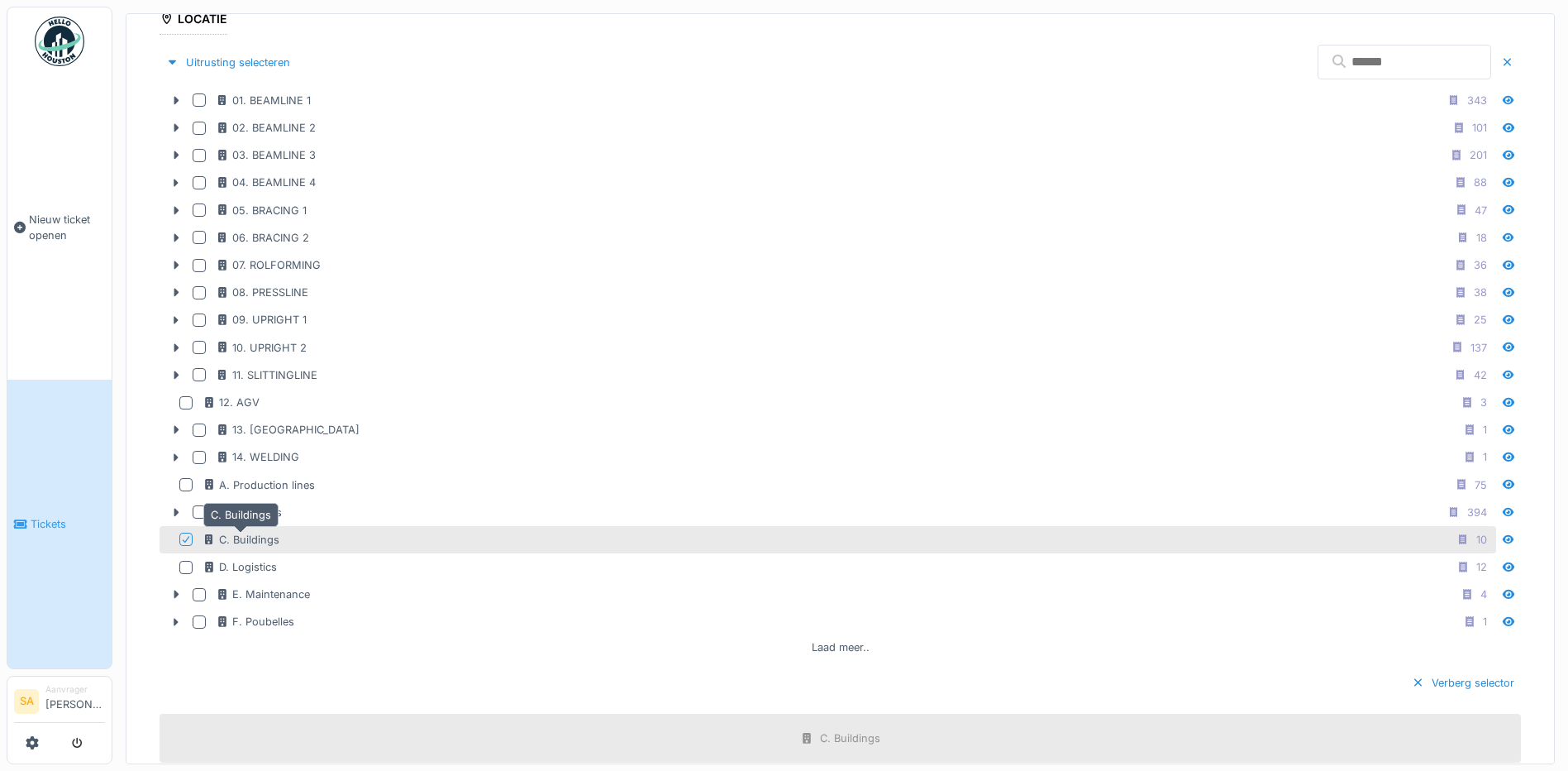
click at [225, 540] on div "C. Buildings" at bounding box center [241, 540] width 77 height 15
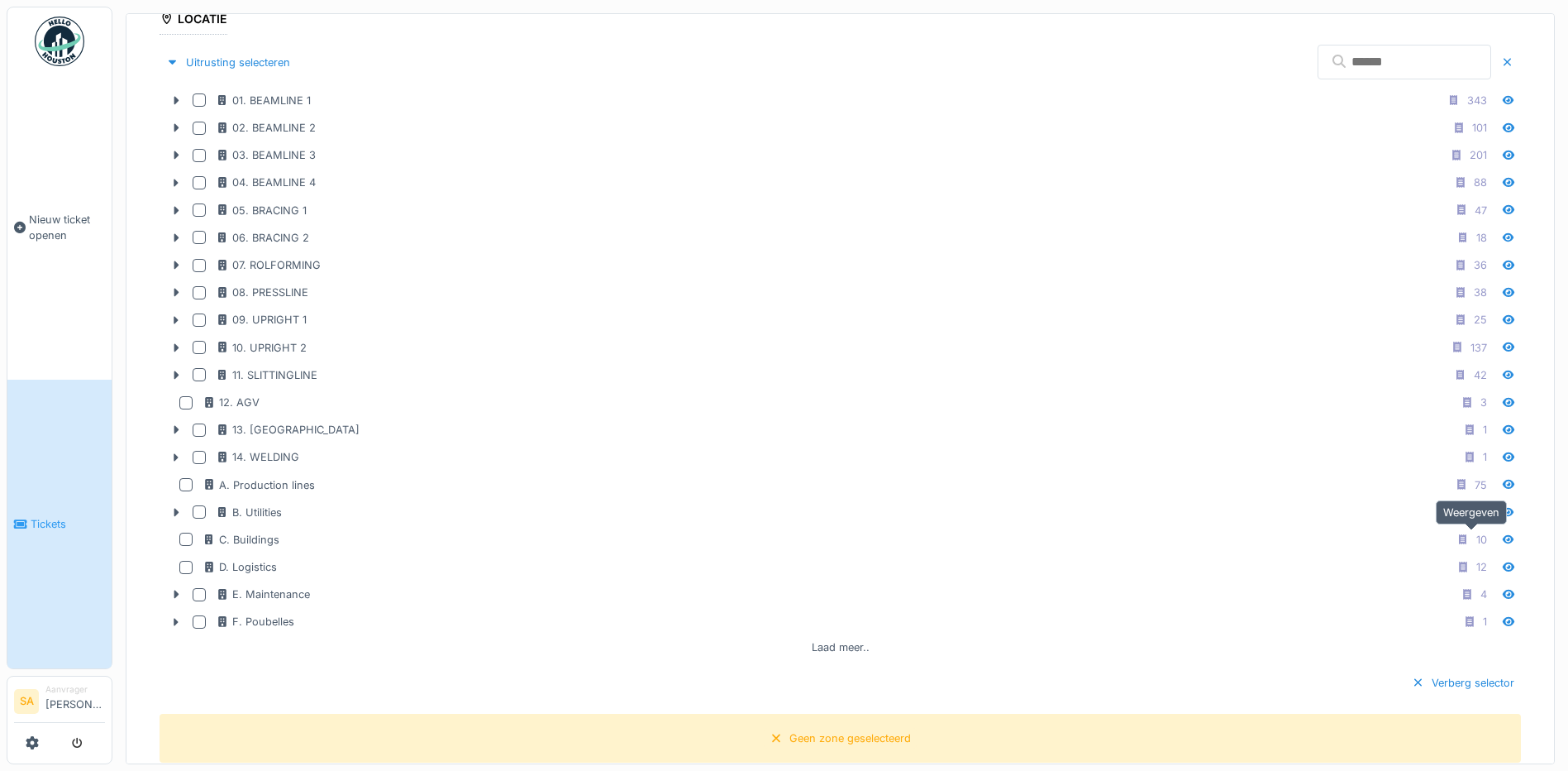
click at [1502, 537] on icon at bounding box center [1508, 540] width 13 height 11
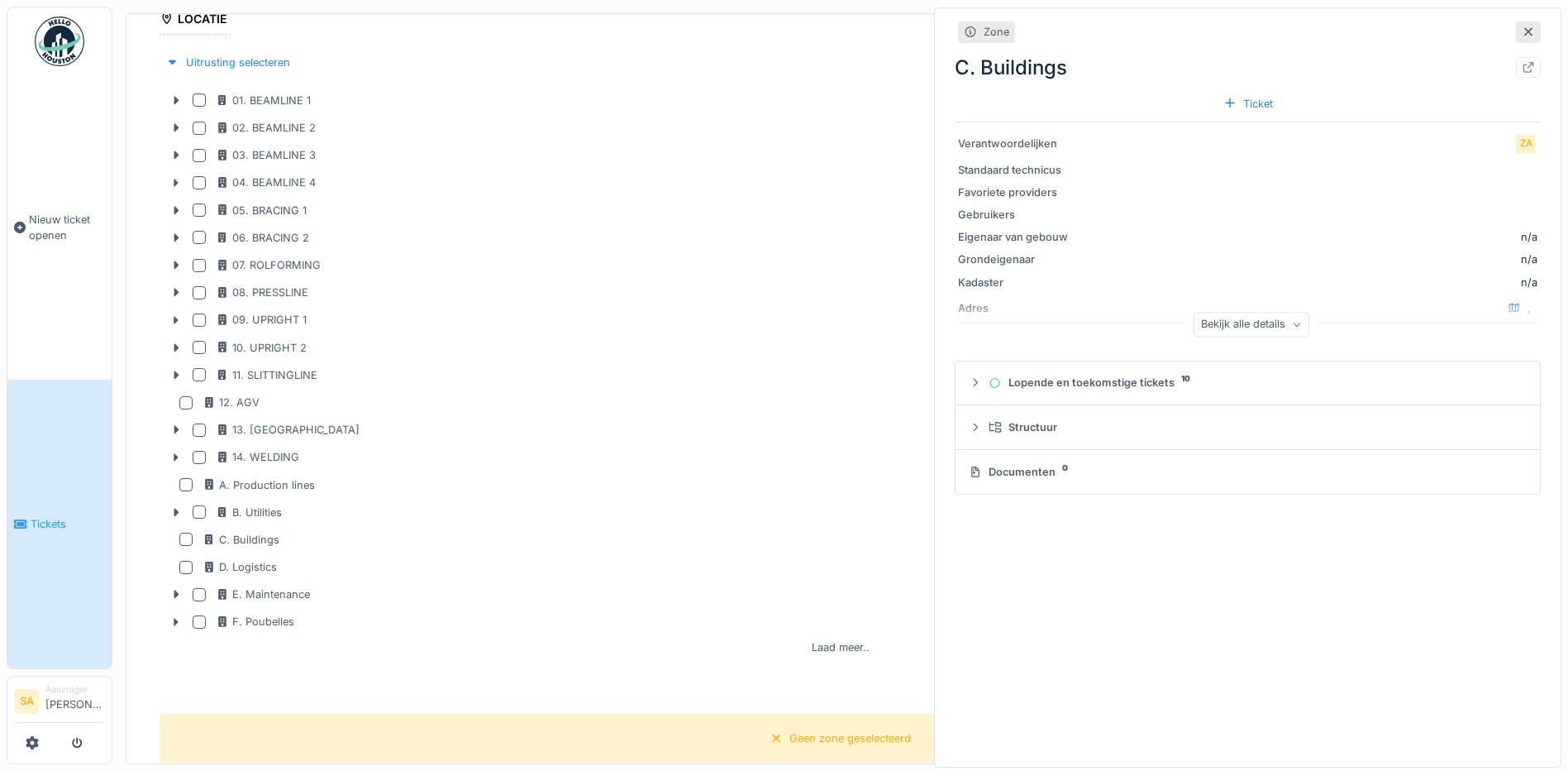
click at [1522, 33] on icon at bounding box center [1528, 32] width 13 height 11
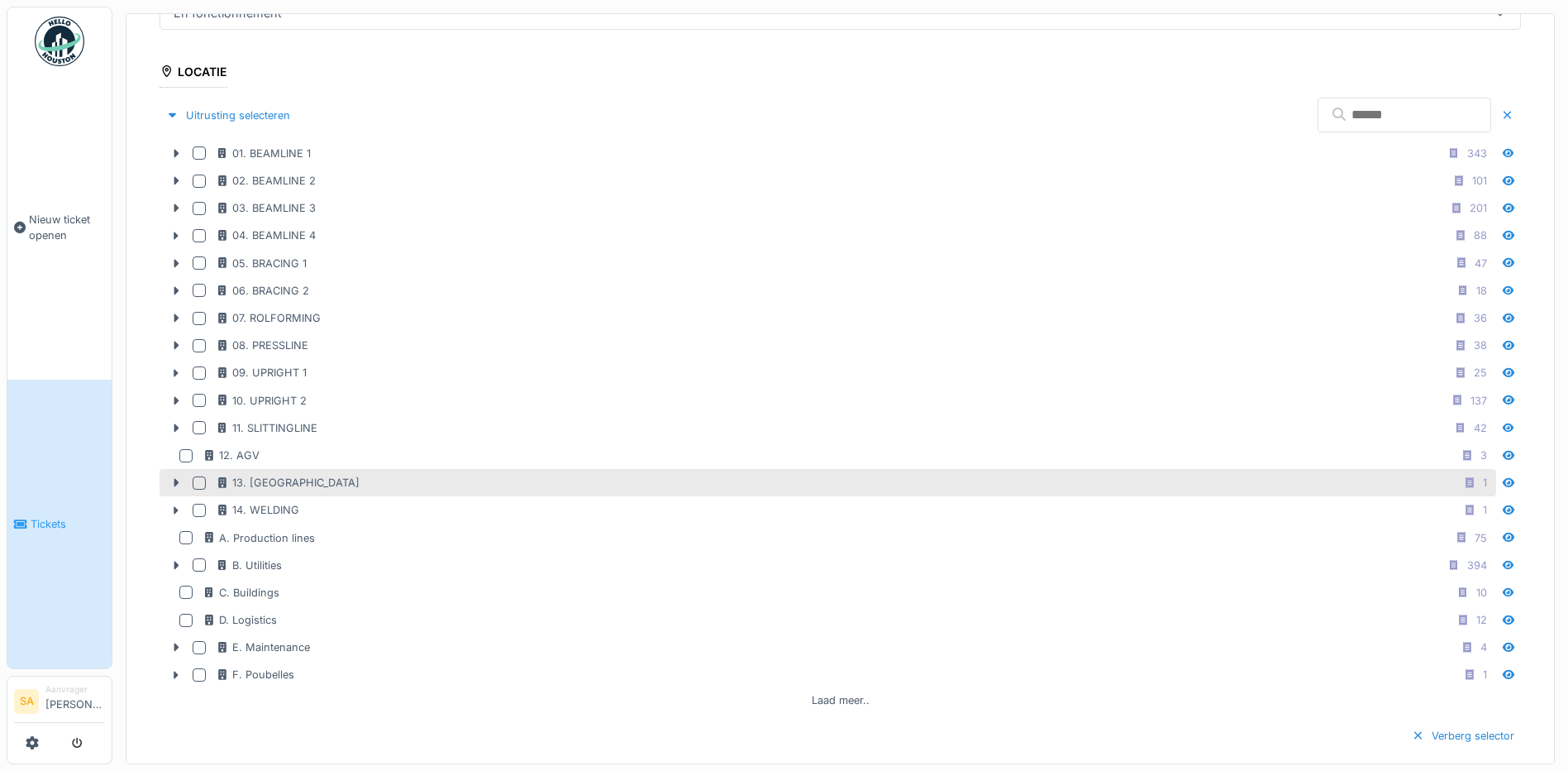
scroll to position [454, 0]
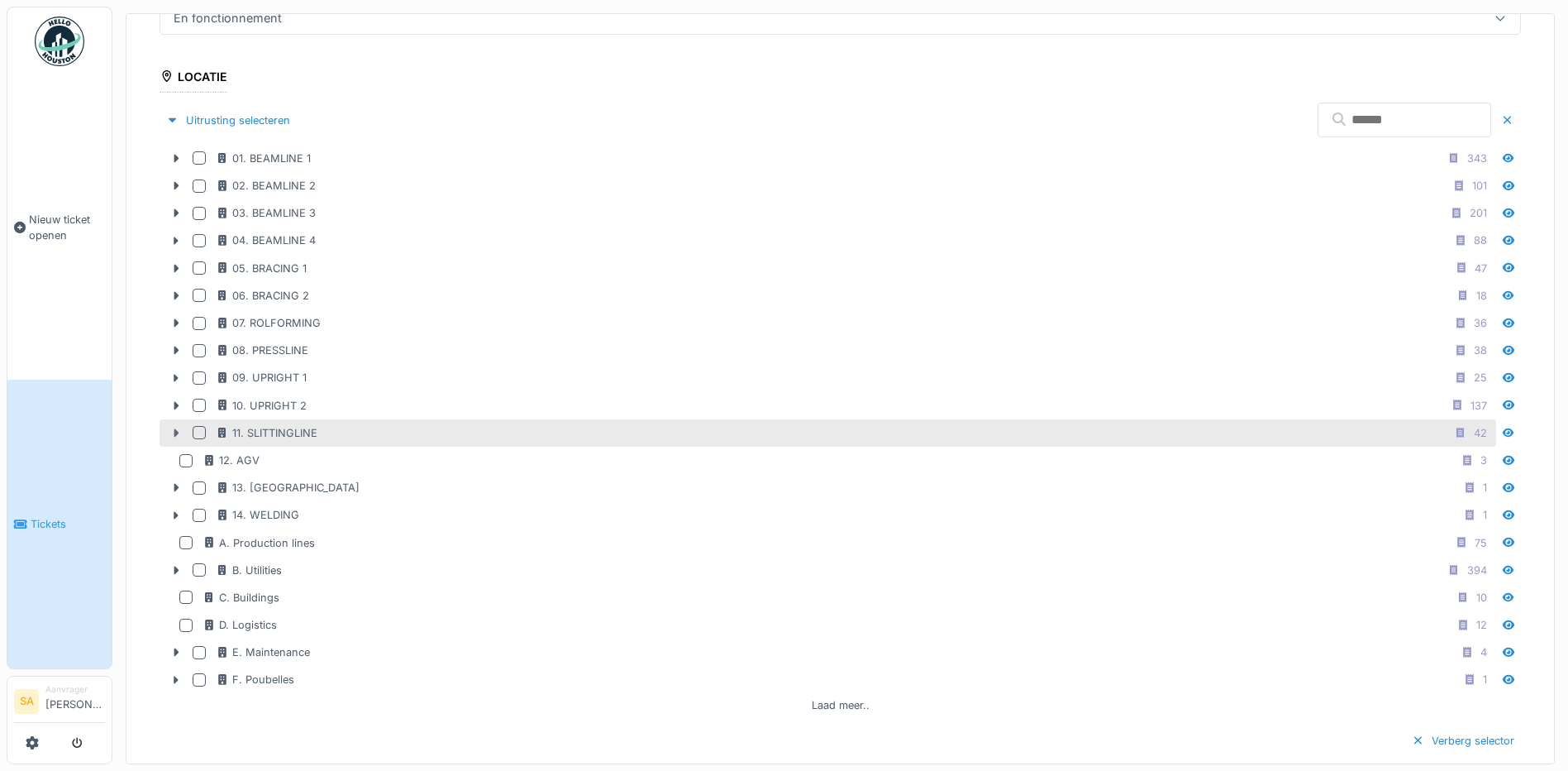
click at [175, 429] on icon at bounding box center [177, 434] width 5 height 9
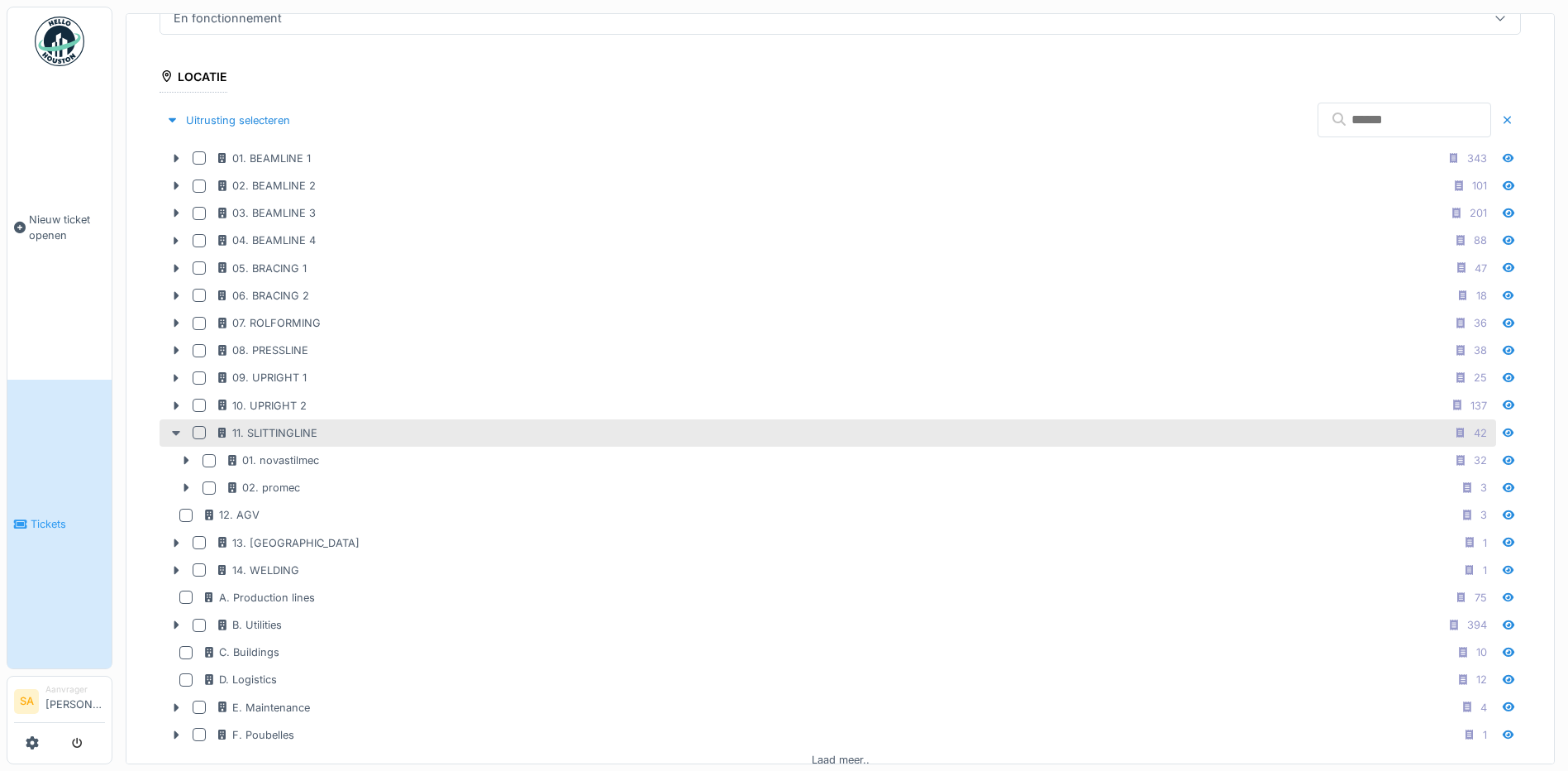
click at [175, 428] on icon at bounding box center [176, 433] width 13 height 11
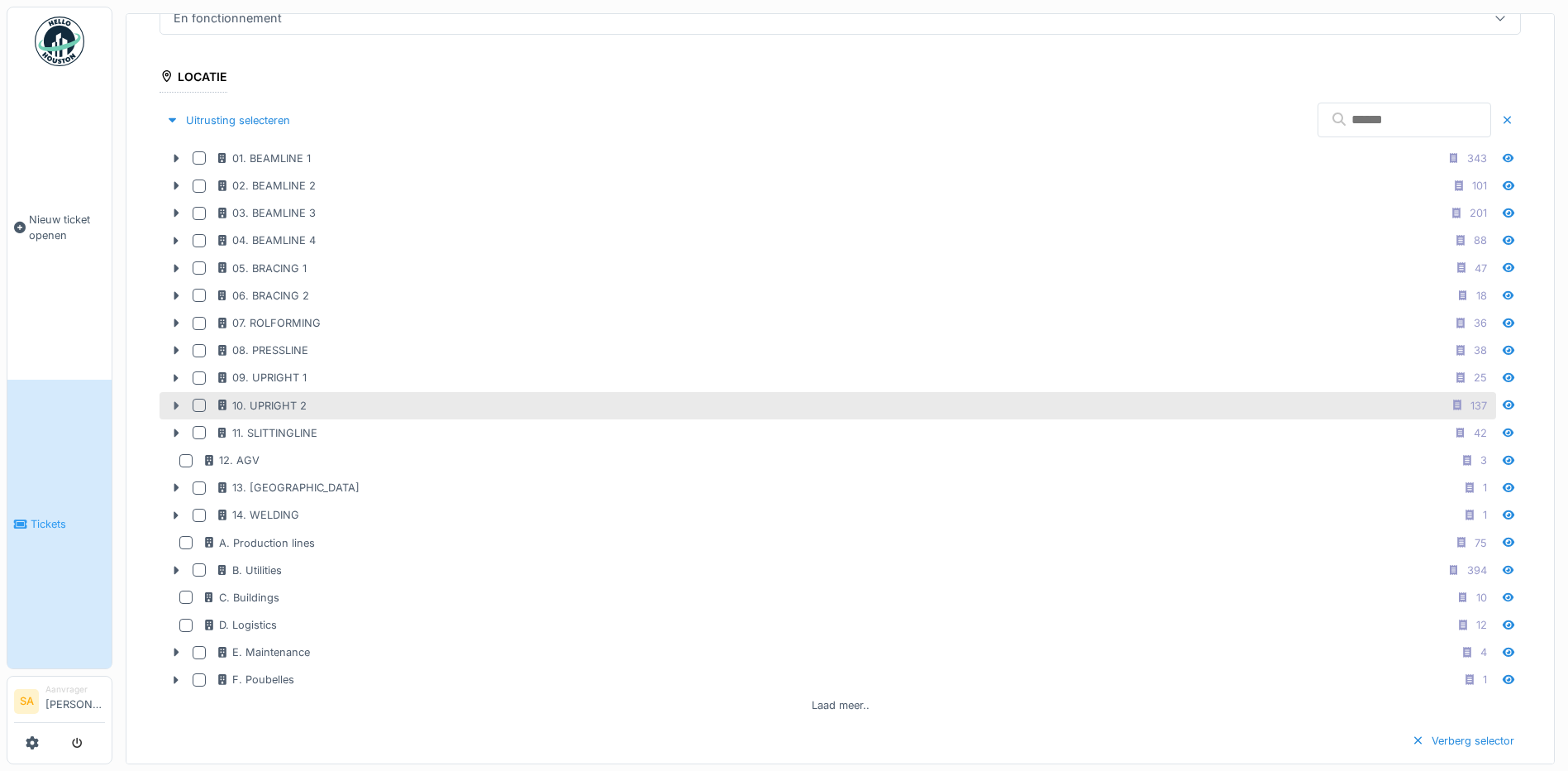
click at [178, 397] on div at bounding box center [176, 406] width 26 height 17
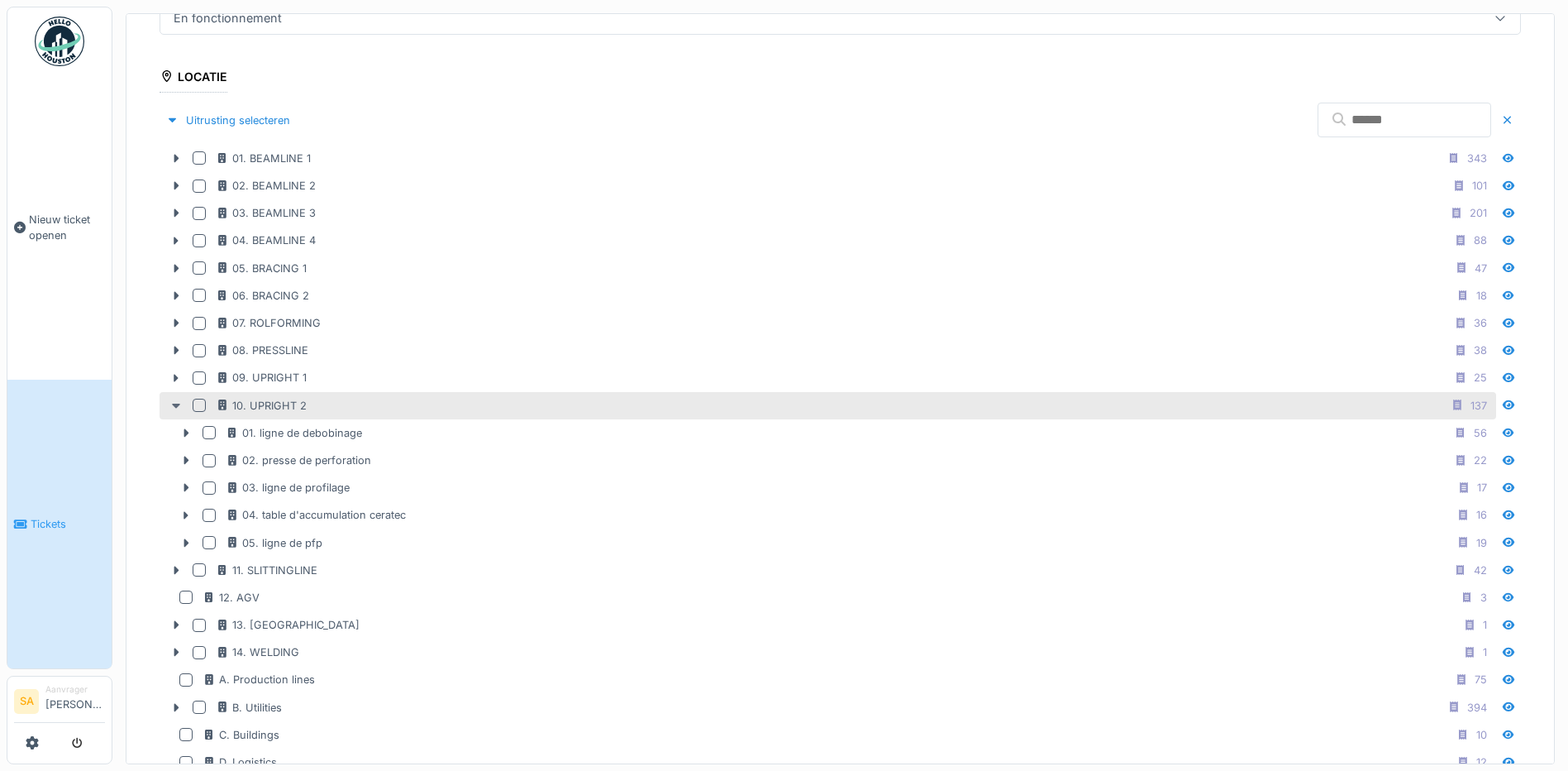
click at [178, 397] on div at bounding box center [176, 406] width 26 height 17
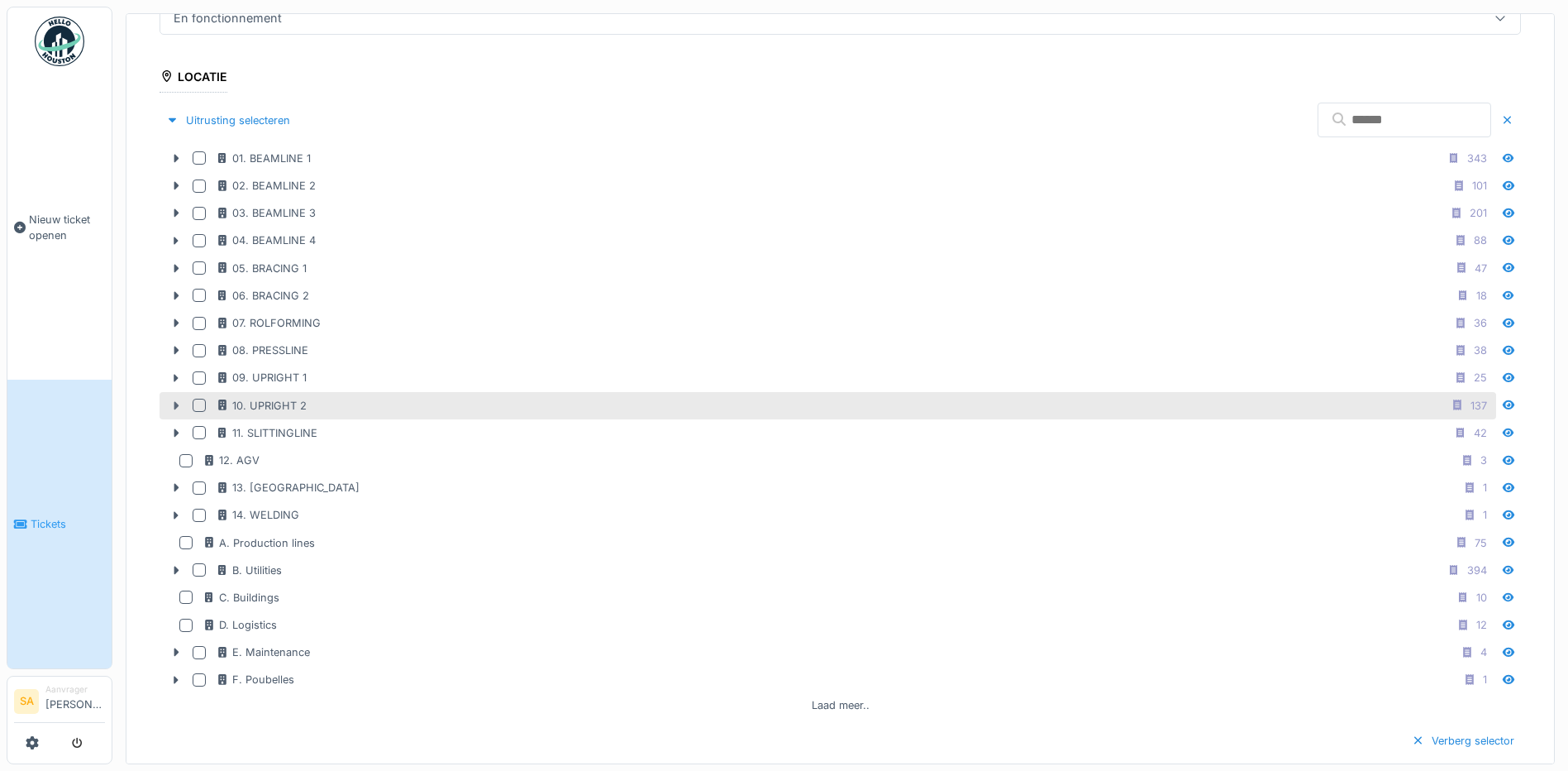
click at [178, 397] on div at bounding box center [176, 406] width 26 height 17
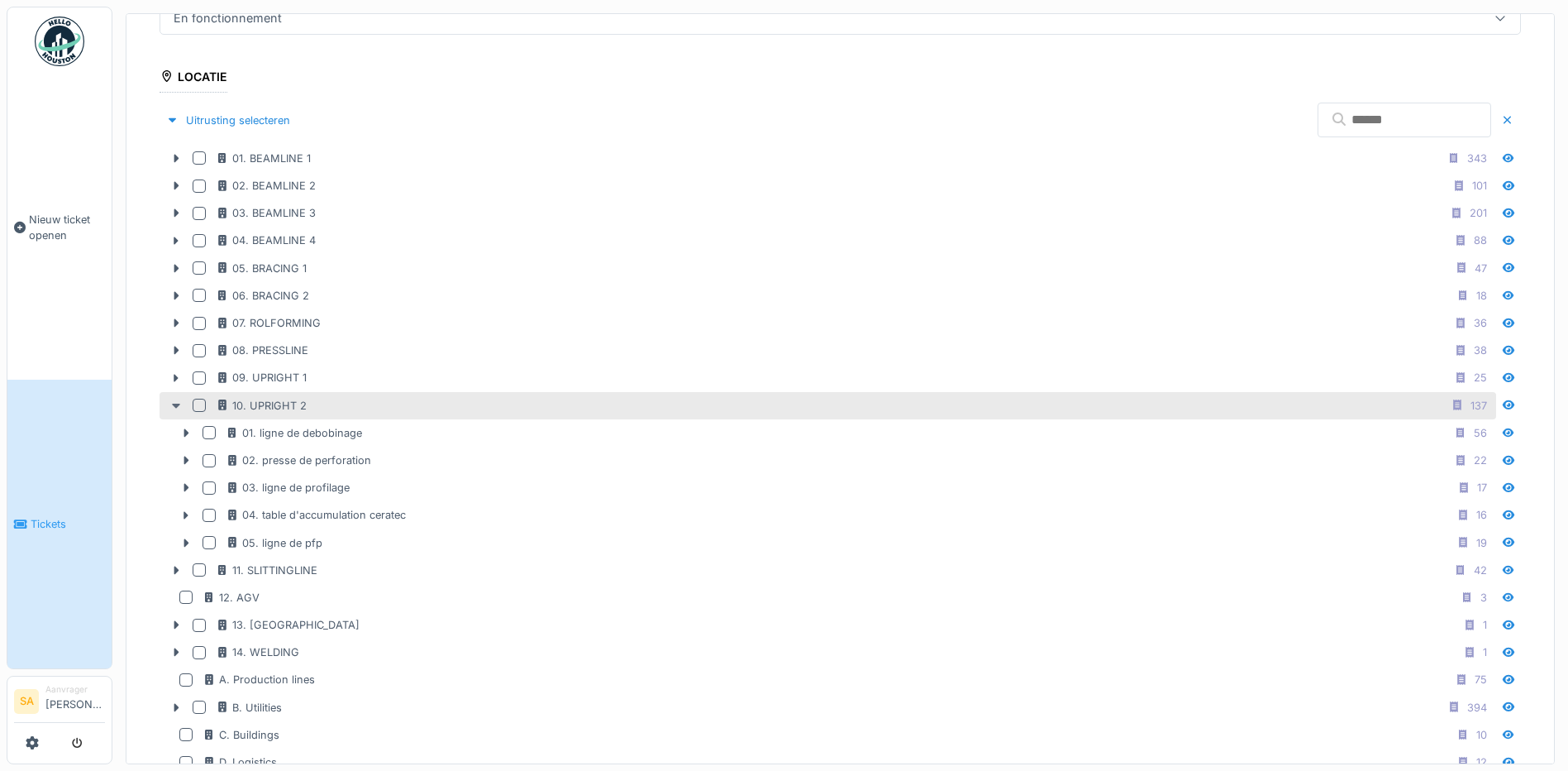
click at [178, 397] on div at bounding box center [176, 406] width 26 height 17
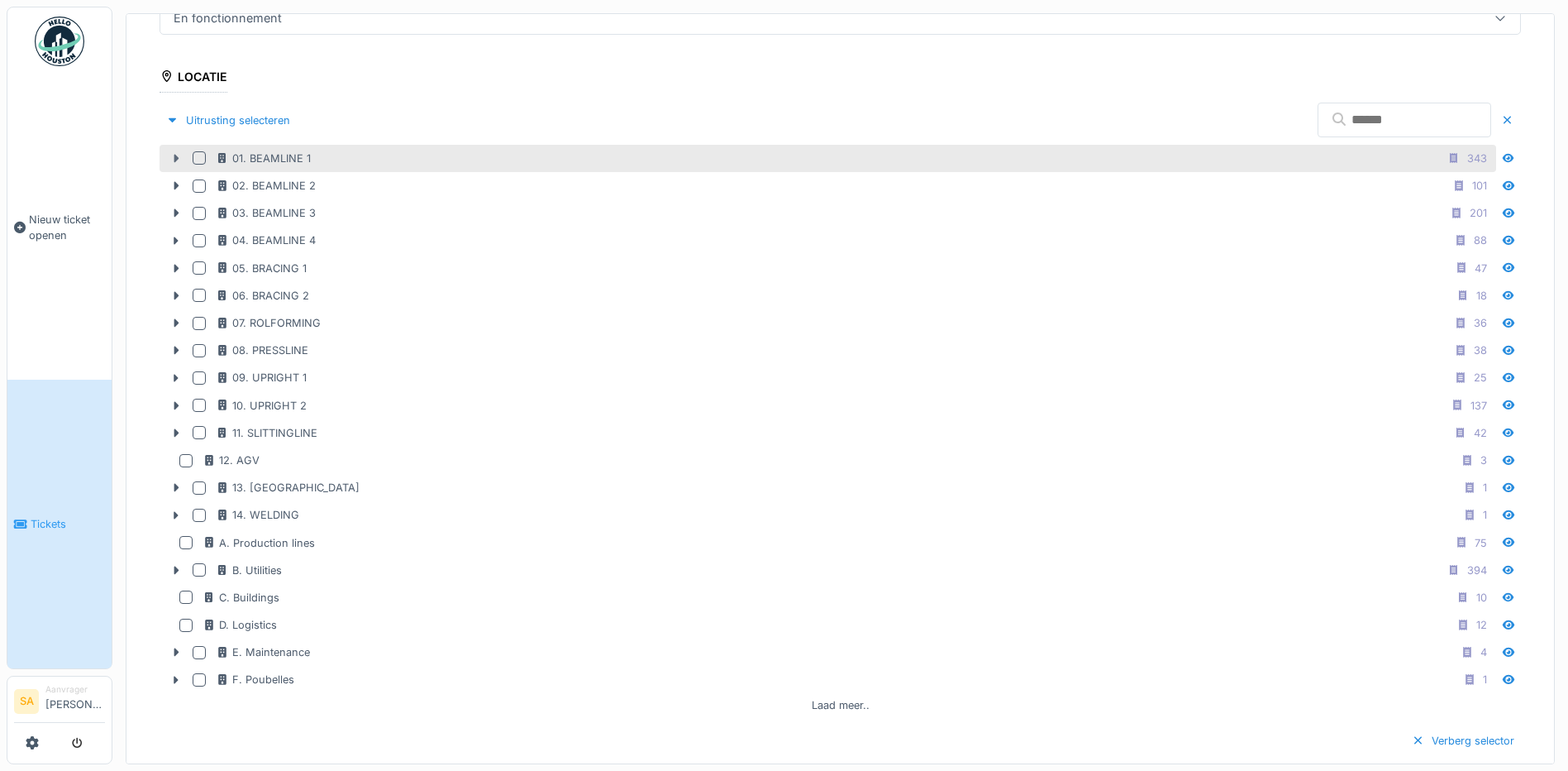
click at [178, 155] on icon at bounding box center [177, 159] width 5 height 9
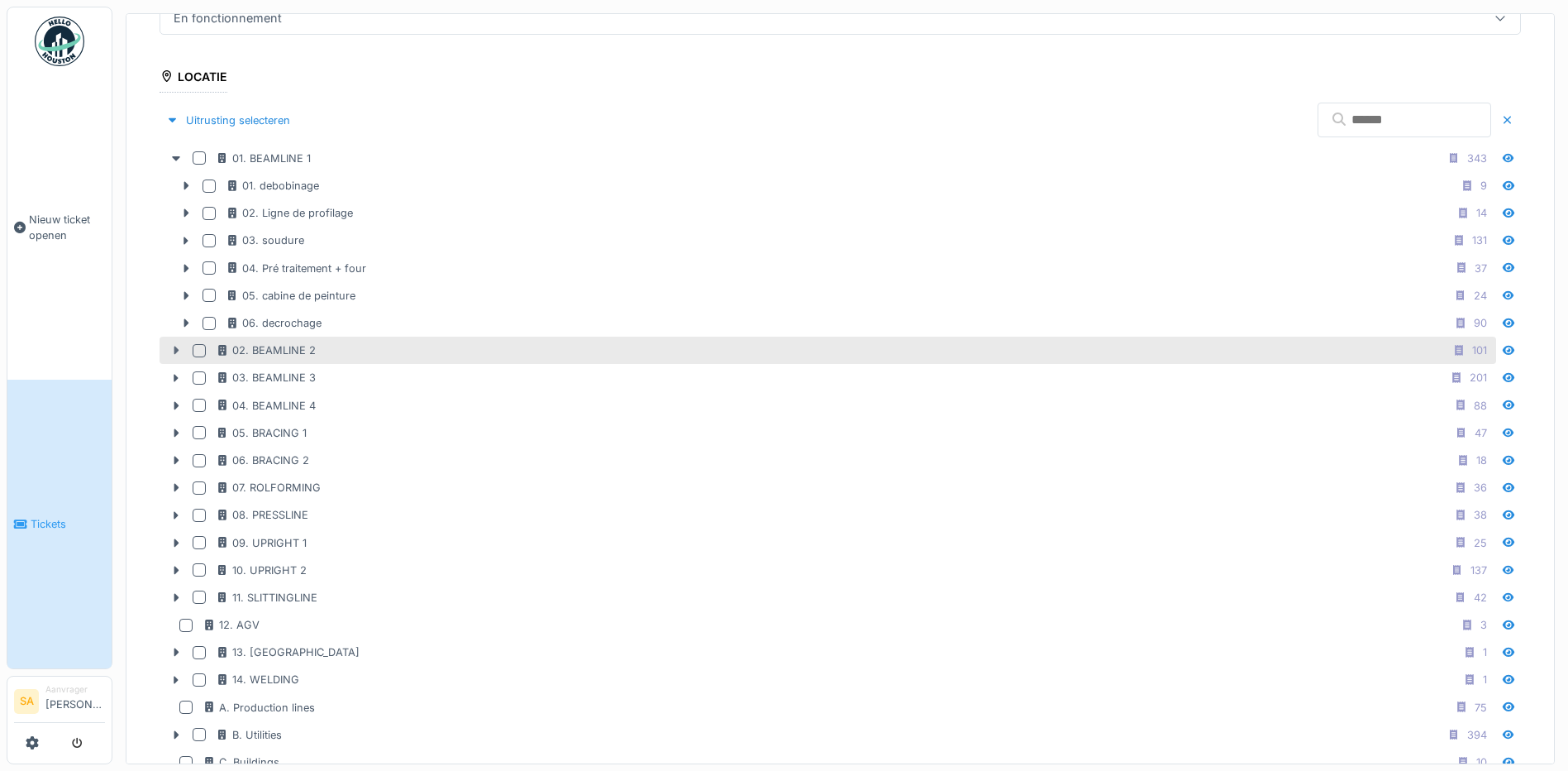
click at [173, 348] on icon at bounding box center [176, 350] width 13 height 11
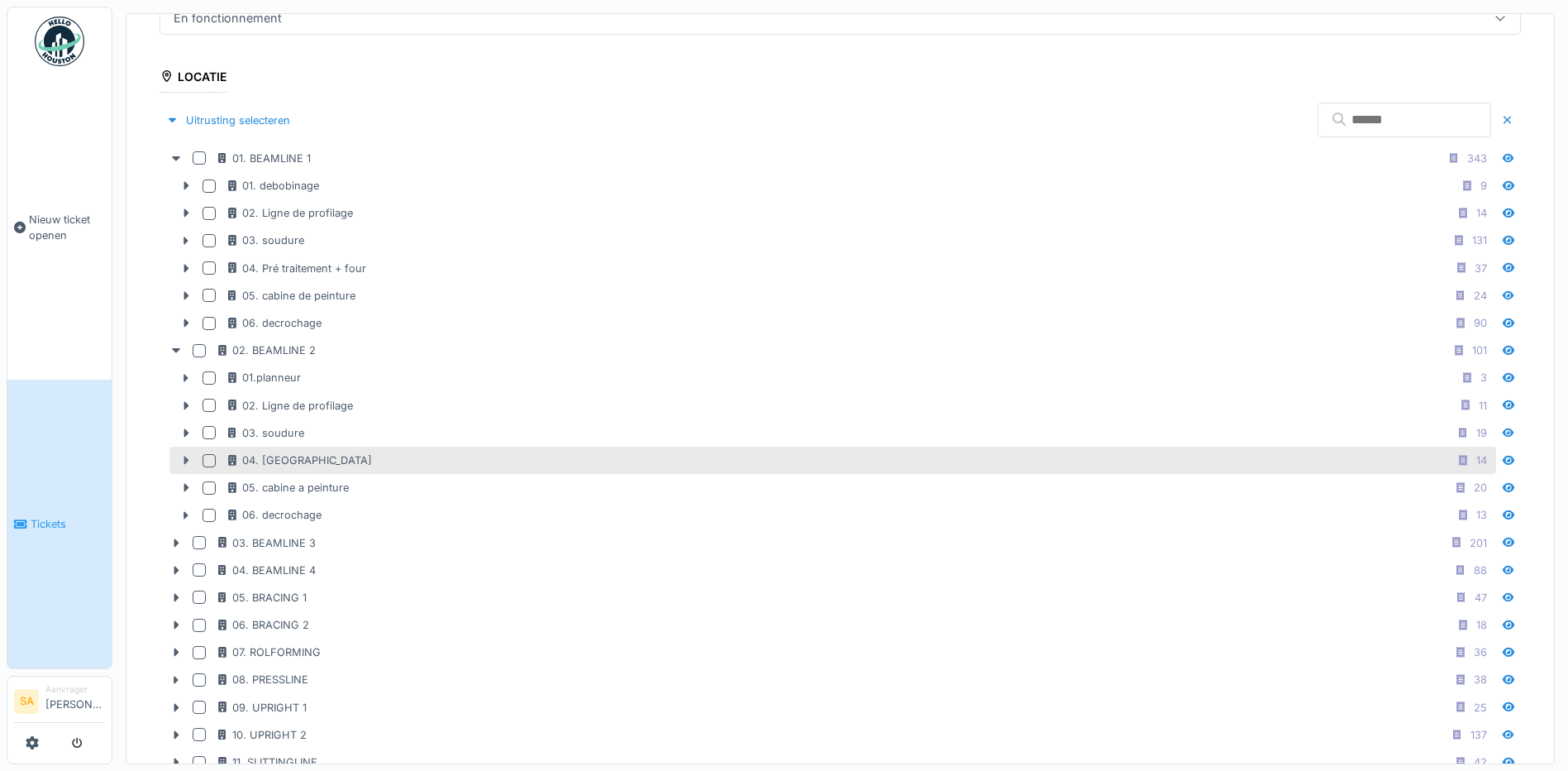
click at [184, 455] on icon at bounding box center [185, 460] width 13 height 11
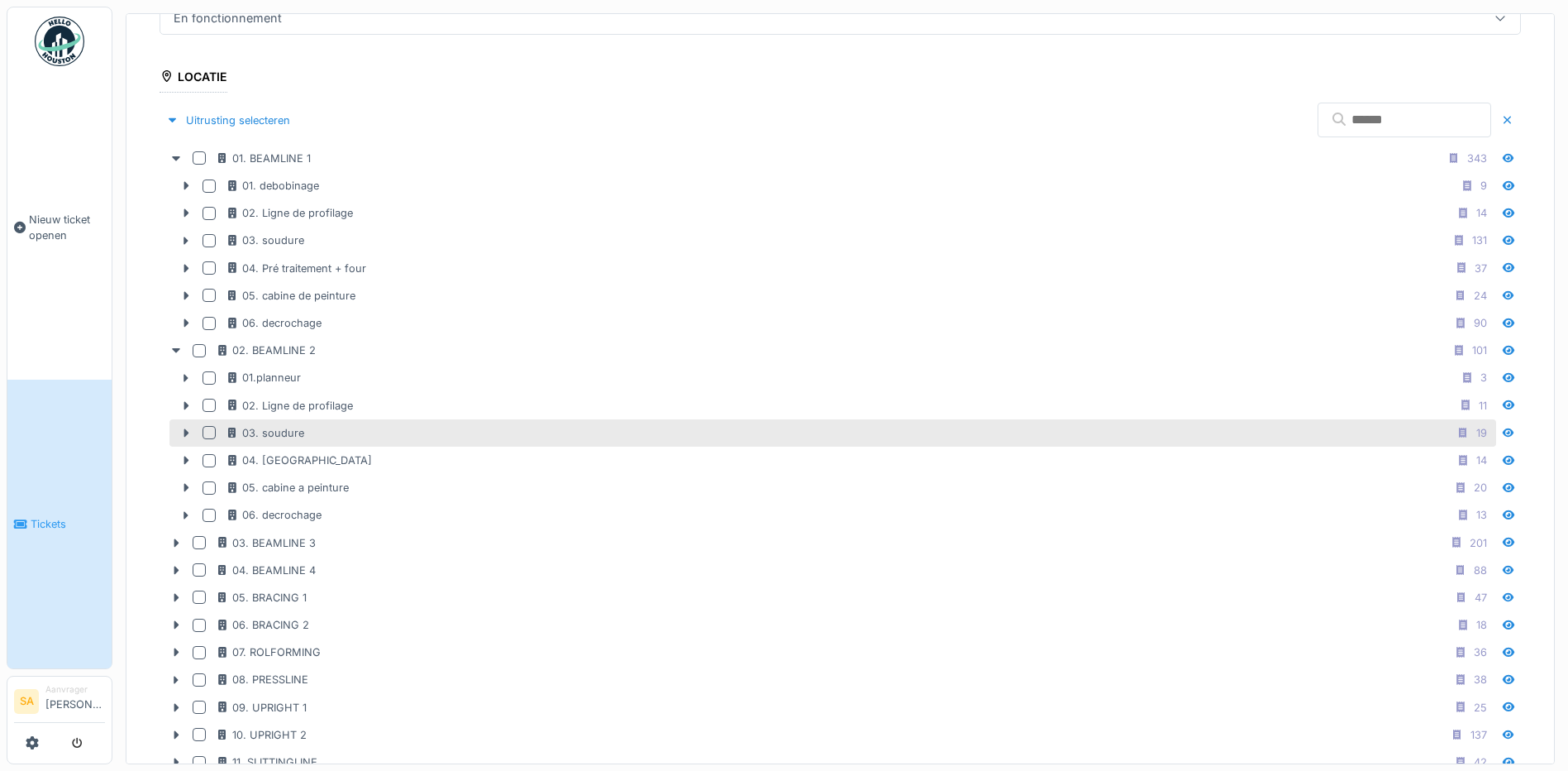
click at [184, 419] on div "03. soudure 19" at bounding box center [833, 433] width 1327 height 27
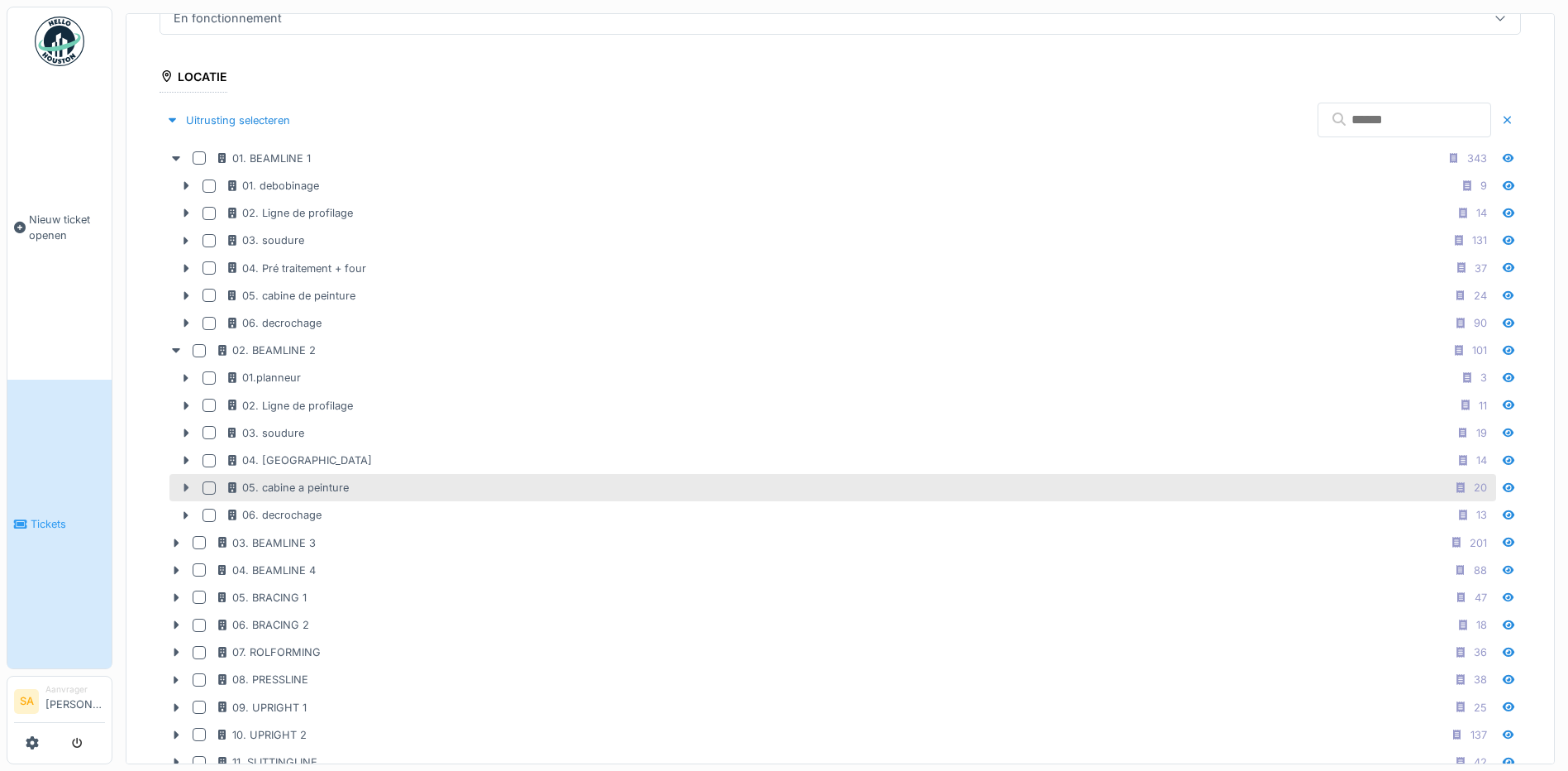
click at [184, 491] on div at bounding box center [185, 488] width 26 height 17
